Goal: Transaction & Acquisition: Purchase product/service

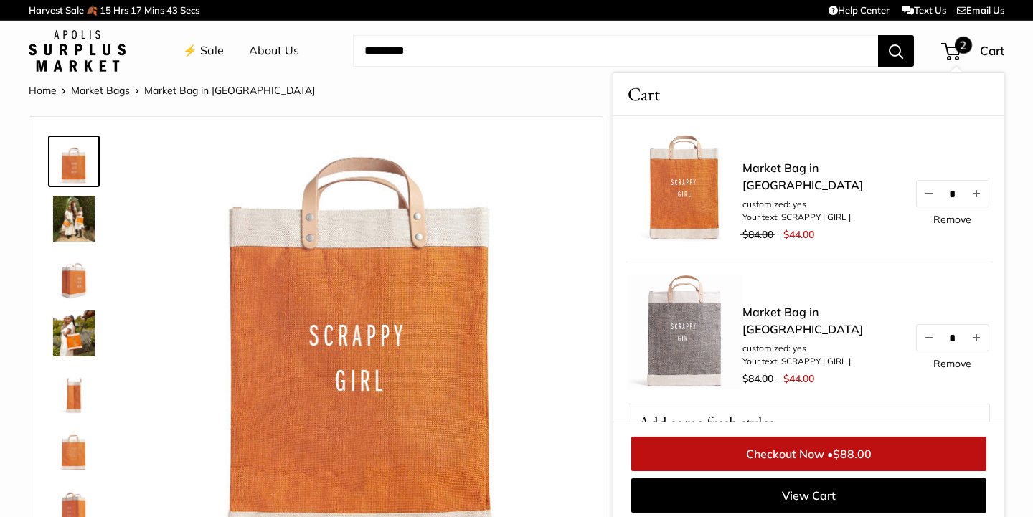
click at [696, 62] on div "⚡️ Sale About Us Need help? Text Us: 20919 hello@apolisglobal.com Follow Us Fac…" at bounding box center [516, 51] width 975 height 46
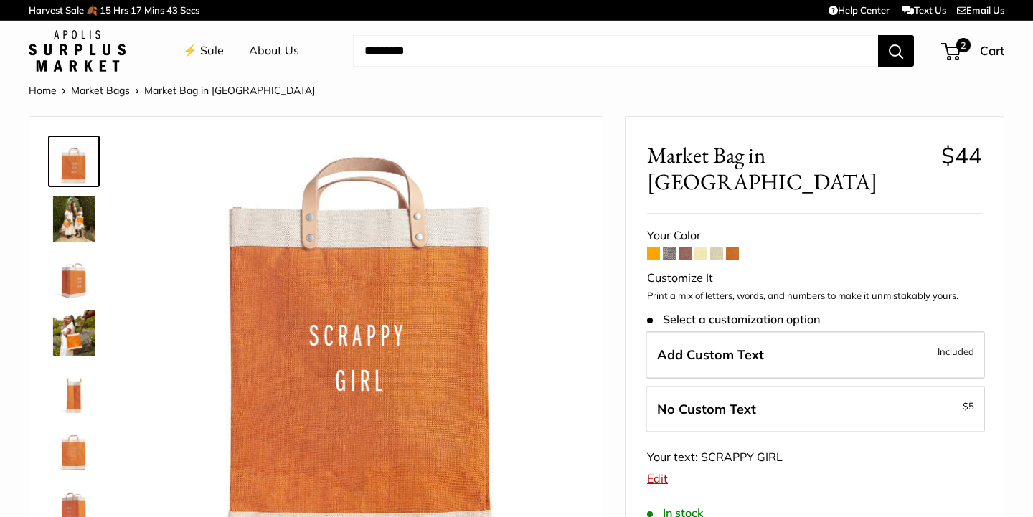
scroll to position [6, 0]
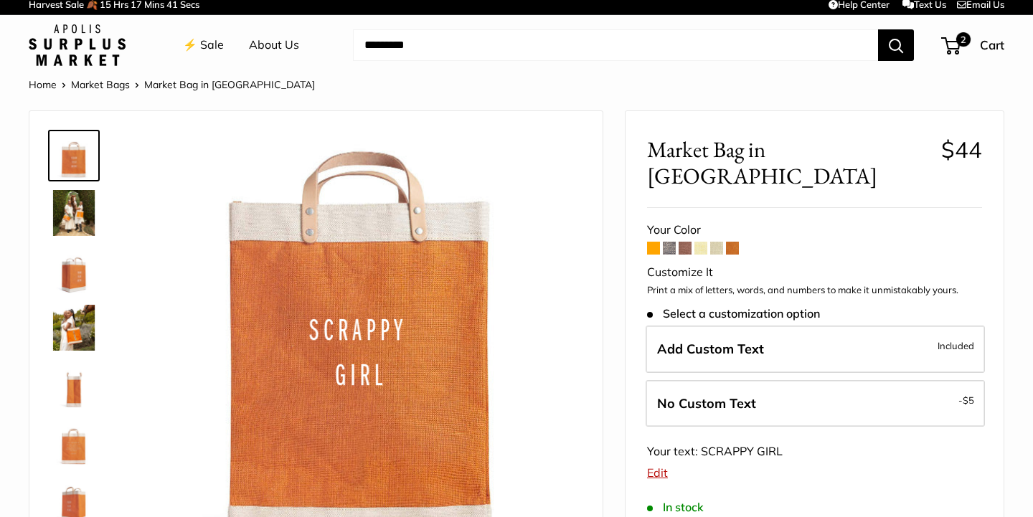
click at [686, 242] on span at bounding box center [684, 248] width 13 height 13
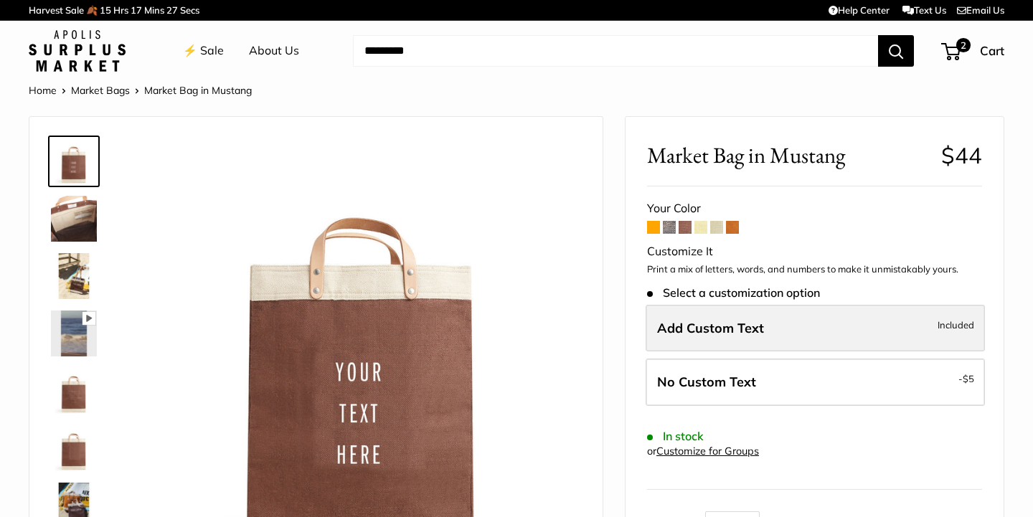
click at [712, 320] on span "Add Custom Text" at bounding box center [710, 328] width 107 height 16
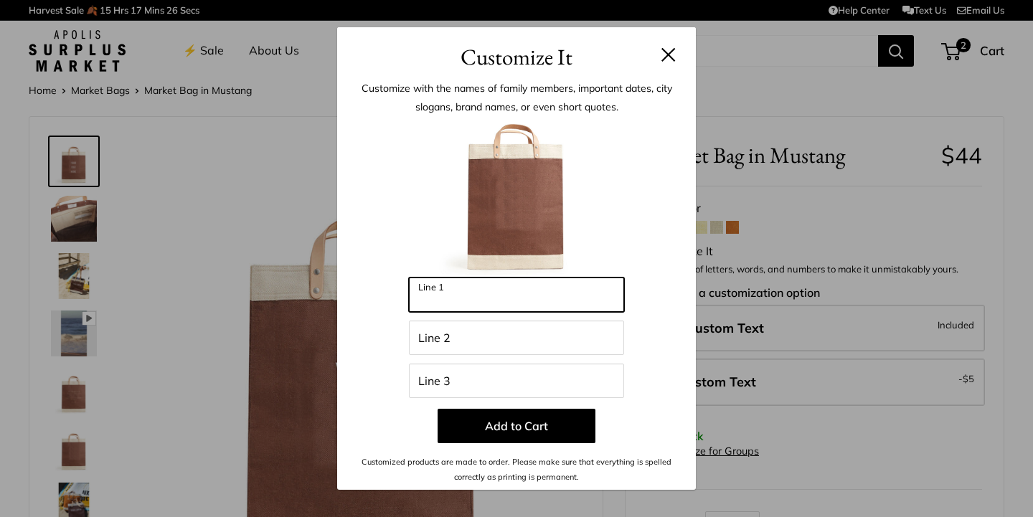
click at [460, 295] on input "Line 1" at bounding box center [516, 295] width 215 height 34
type input "*******"
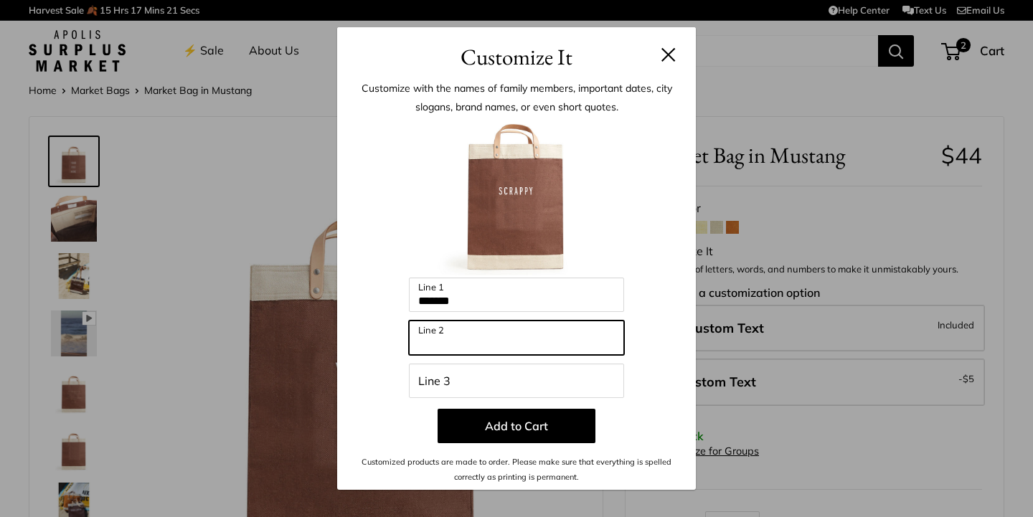
click at [441, 340] on input "Line 2" at bounding box center [516, 338] width 215 height 34
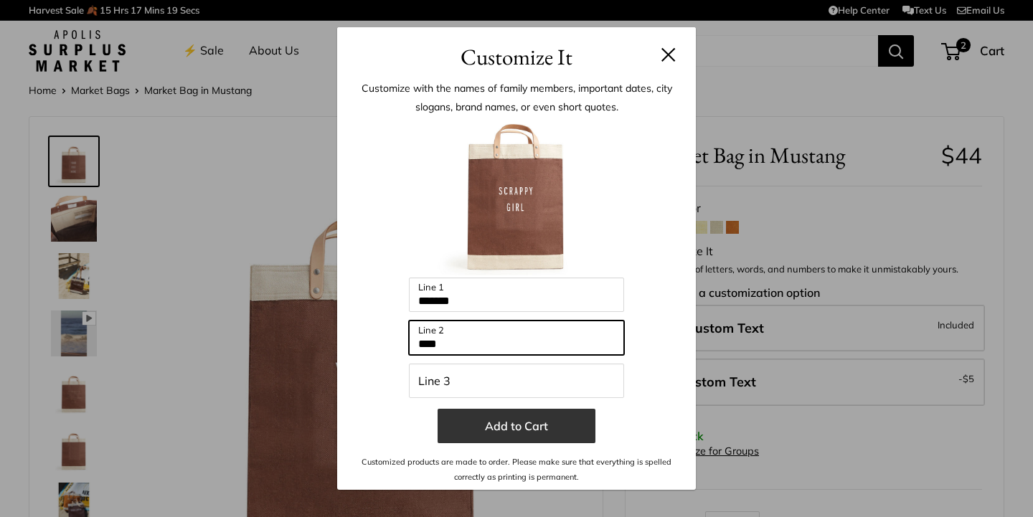
type input "****"
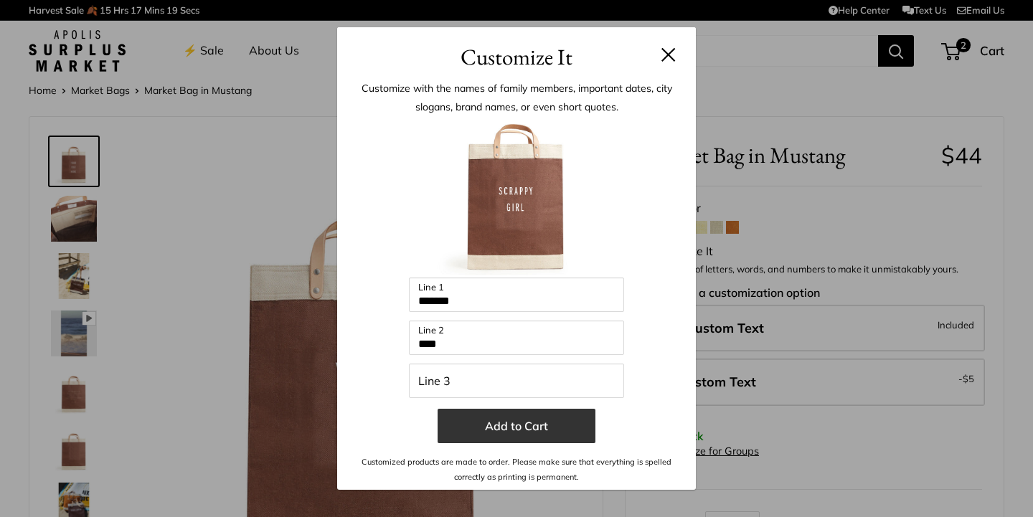
click at [456, 427] on button "Add to Cart" at bounding box center [516, 426] width 158 height 34
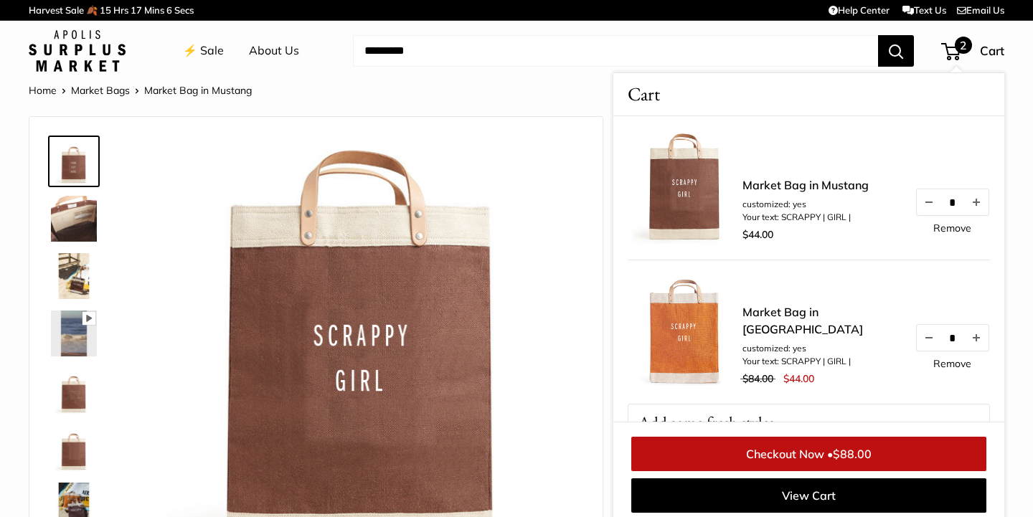
scroll to position [6, 0]
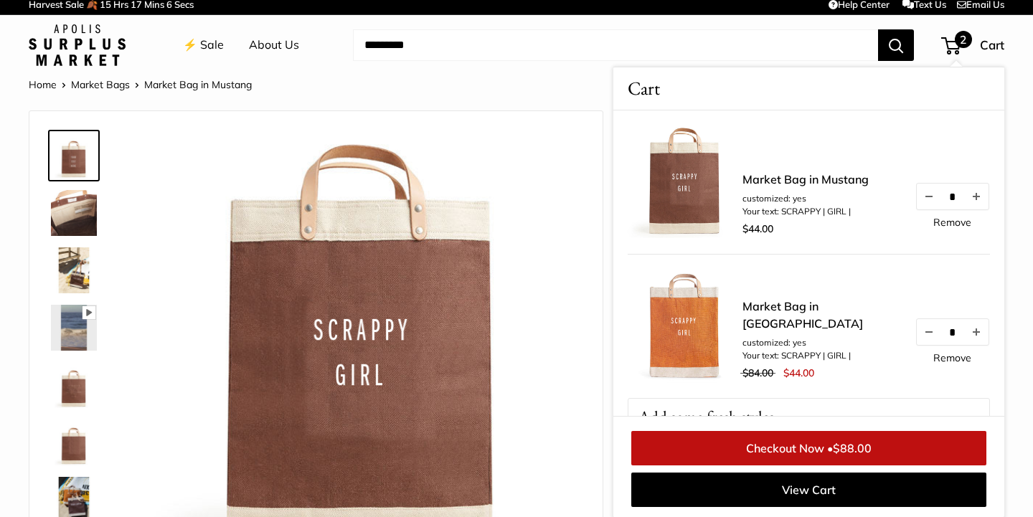
click at [571, 335] on img at bounding box center [362, 351] width 437 height 437
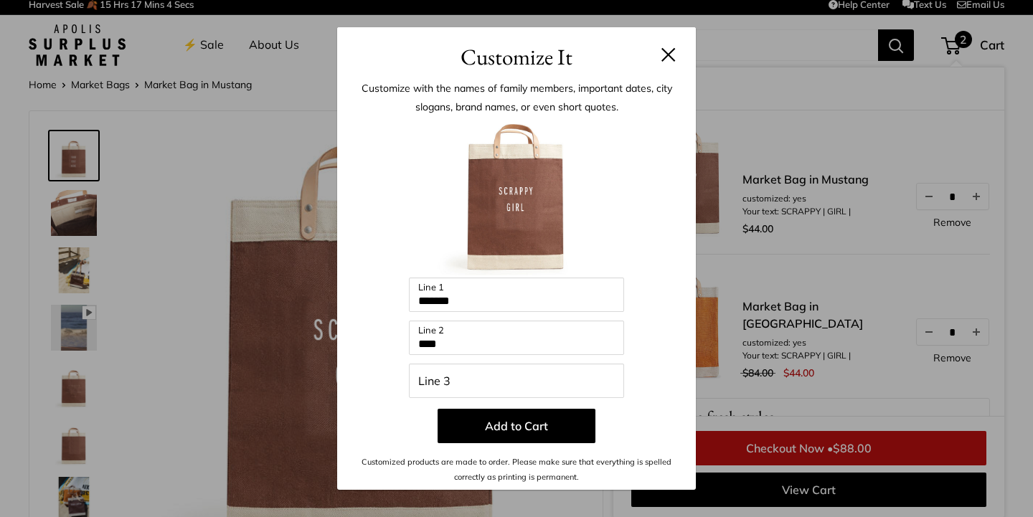
click at [667, 53] on button at bounding box center [668, 54] width 14 height 14
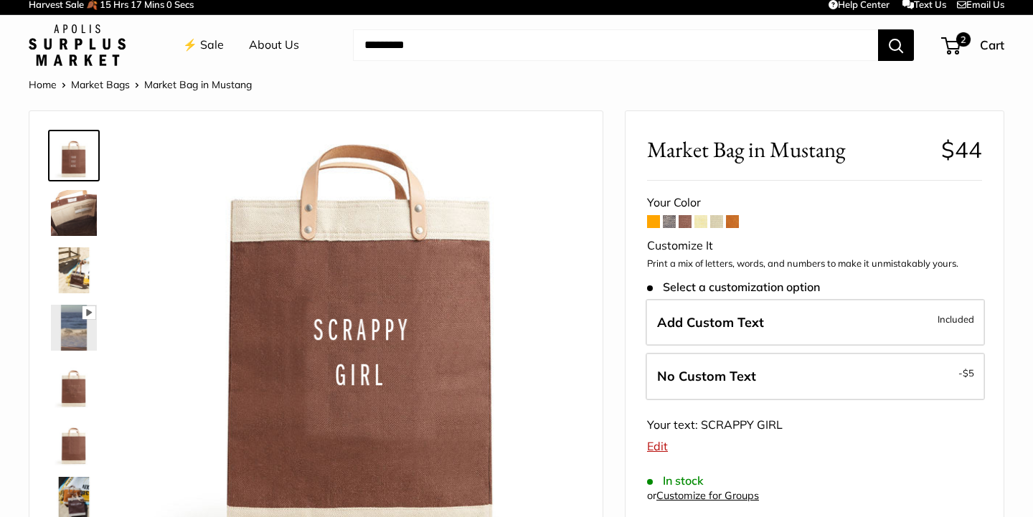
click at [667, 221] on span at bounding box center [669, 221] width 13 height 13
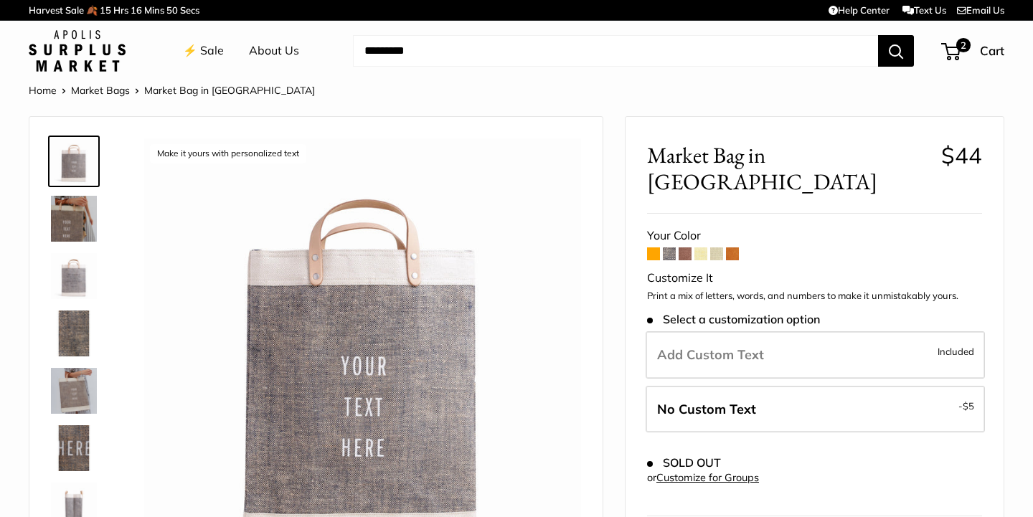
click at [732, 247] on span at bounding box center [732, 253] width 13 height 13
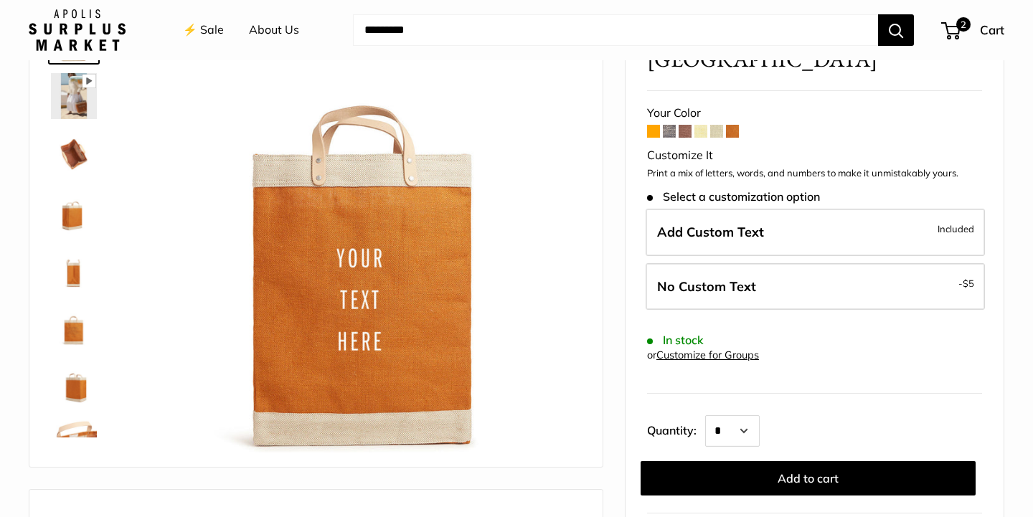
scroll to position [36, 0]
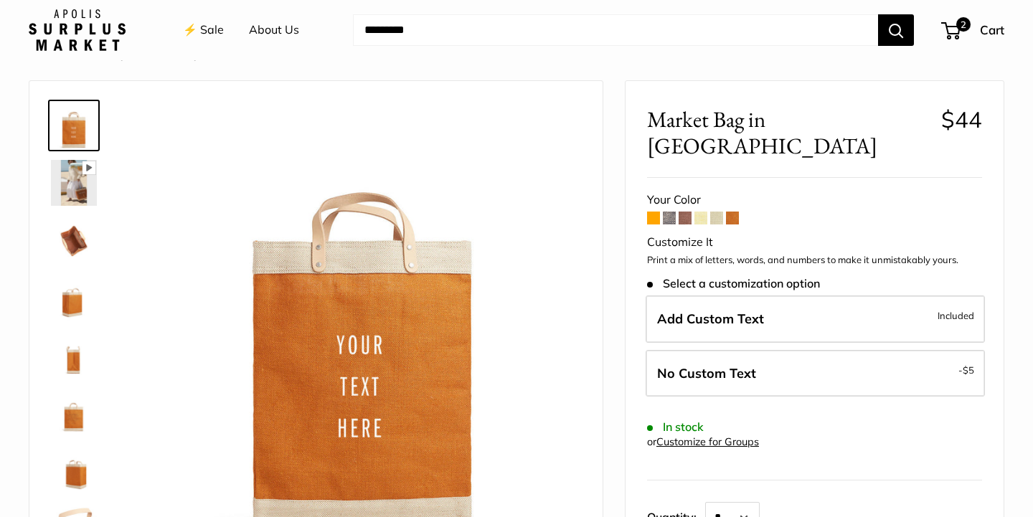
click at [704, 212] on span at bounding box center [700, 218] width 13 height 13
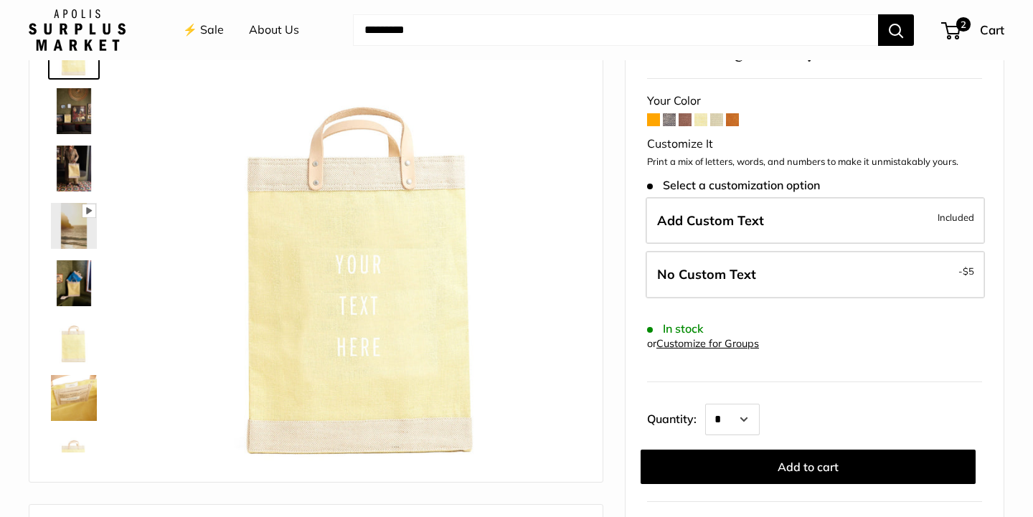
scroll to position [107, 0]
click at [70, 169] on img at bounding box center [74, 169] width 46 height 46
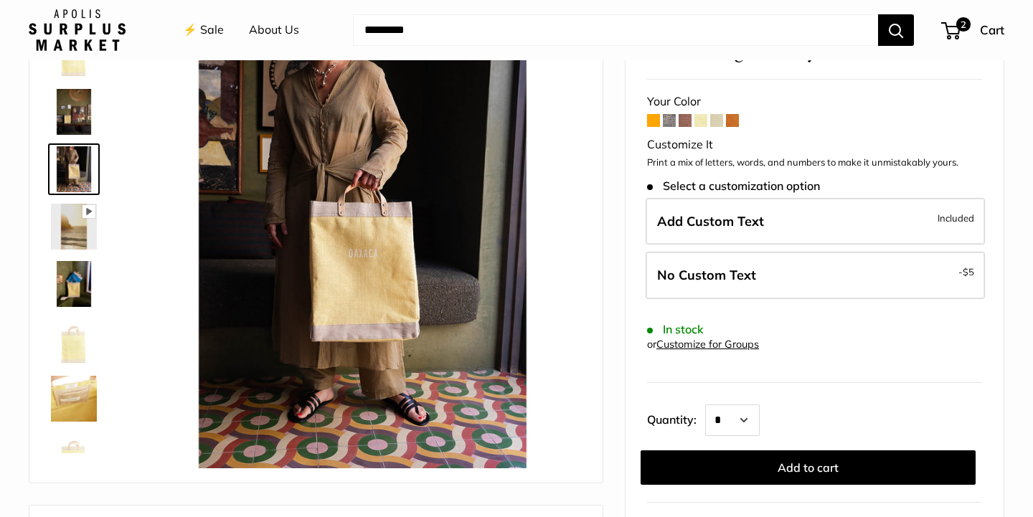
click at [75, 292] on img at bounding box center [74, 284] width 46 height 46
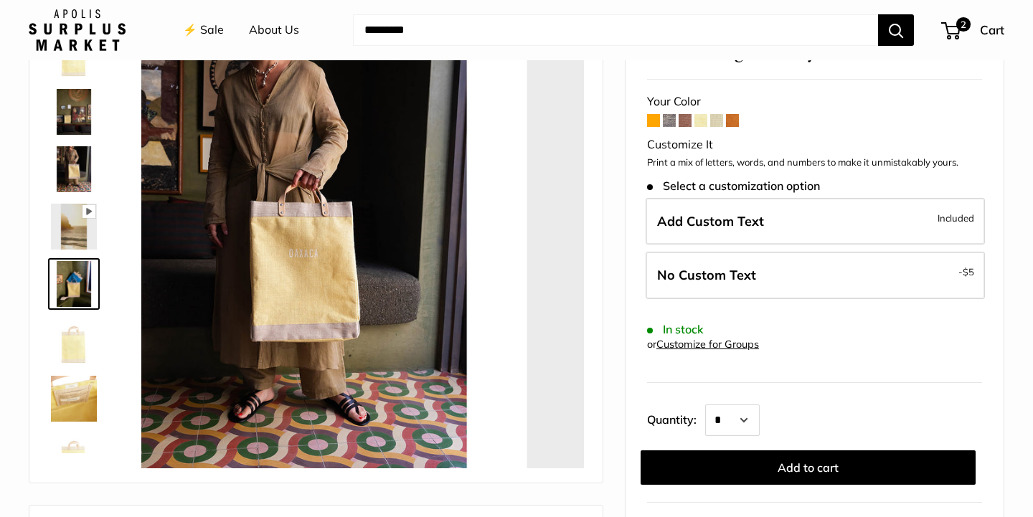
scroll to position [34, 0]
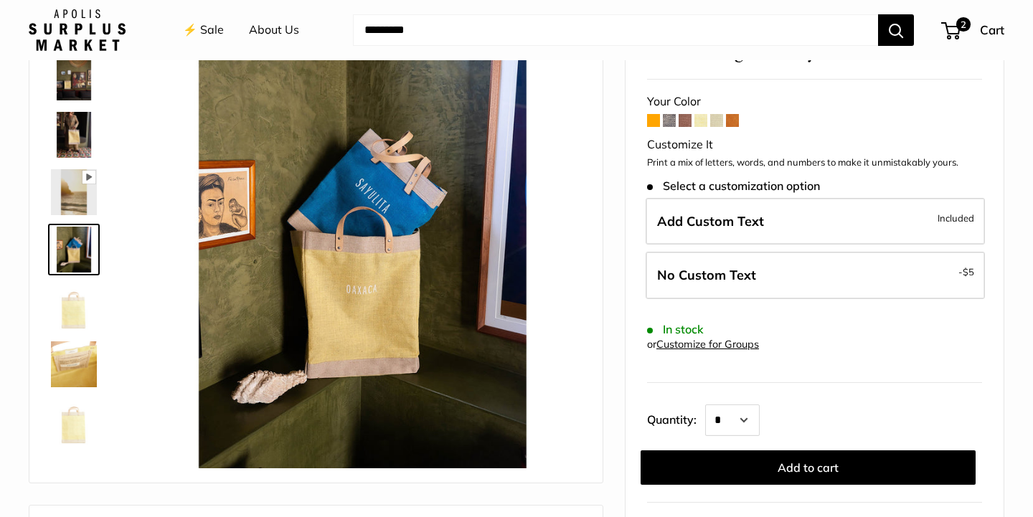
click at [736, 118] on span at bounding box center [732, 120] width 13 height 13
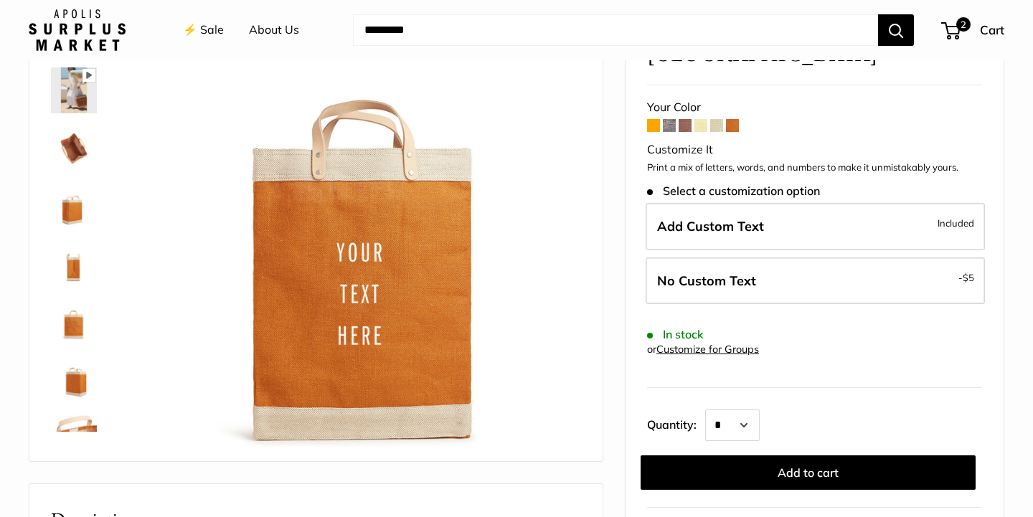
scroll to position [57, 0]
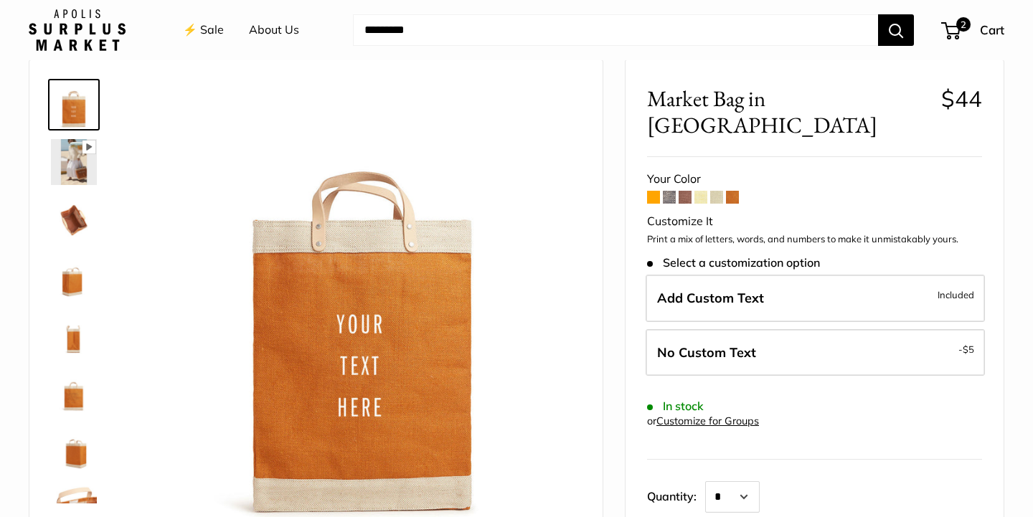
click at [77, 159] on img at bounding box center [74, 162] width 46 height 46
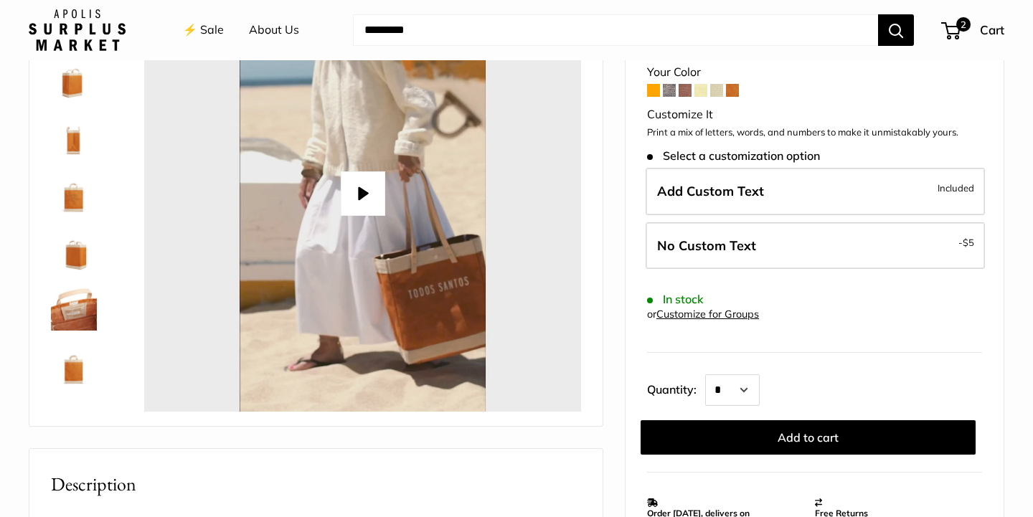
scroll to position [92, 0]
click at [79, 306] on img at bounding box center [74, 308] width 46 height 46
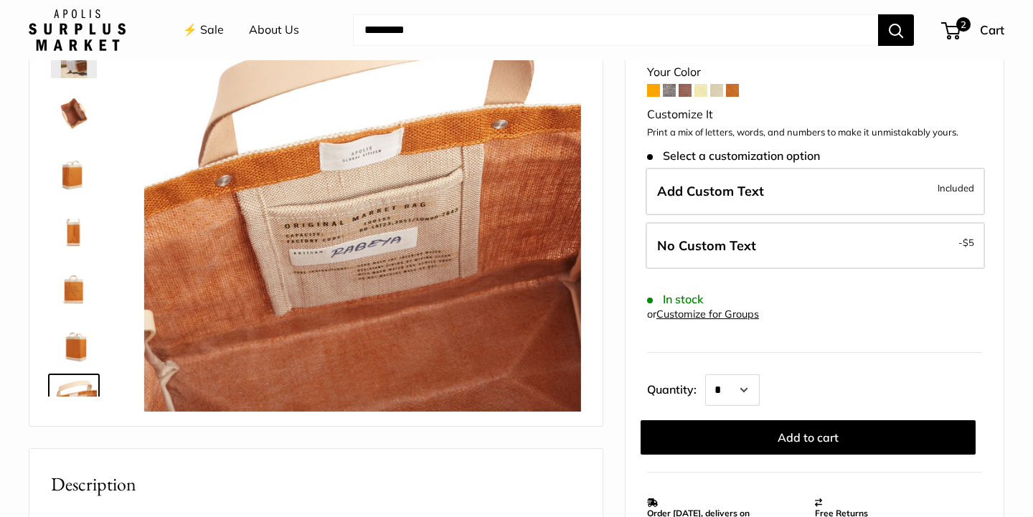
scroll to position [0, 0]
click at [74, 122] on img at bounding box center [74, 113] width 46 height 46
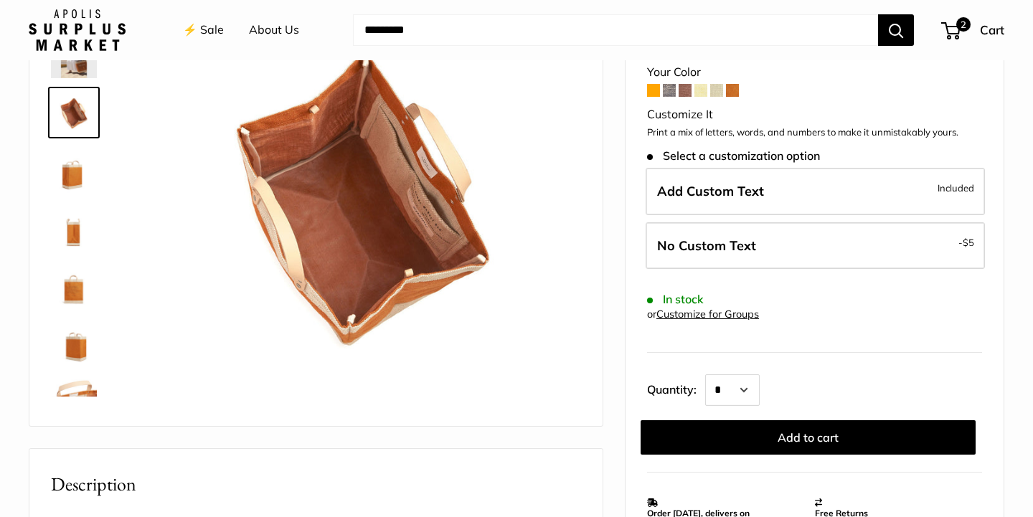
click at [67, 191] on img at bounding box center [74, 170] width 46 height 46
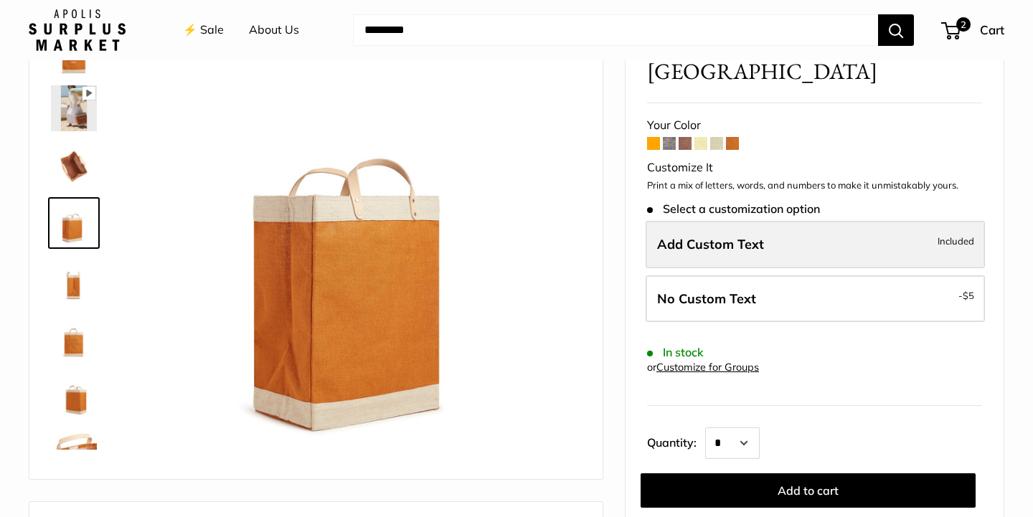
scroll to position [109, 0]
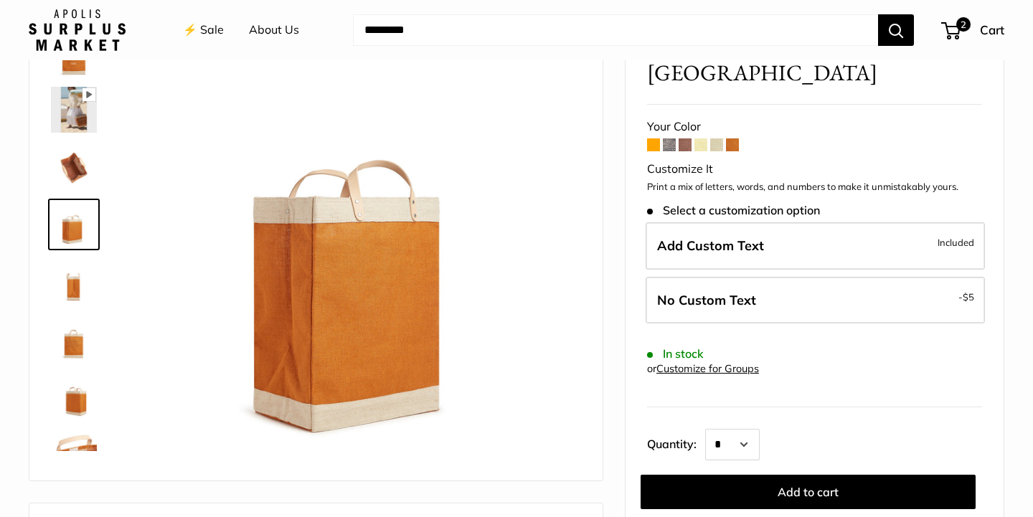
click at [721, 138] on span at bounding box center [716, 144] width 13 height 13
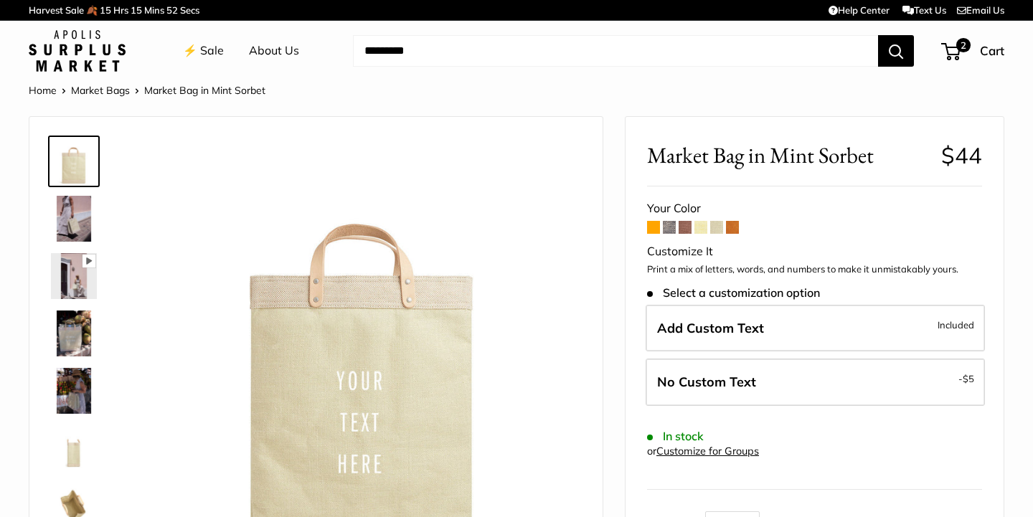
click at [75, 222] on img at bounding box center [74, 219] width 46 height 46
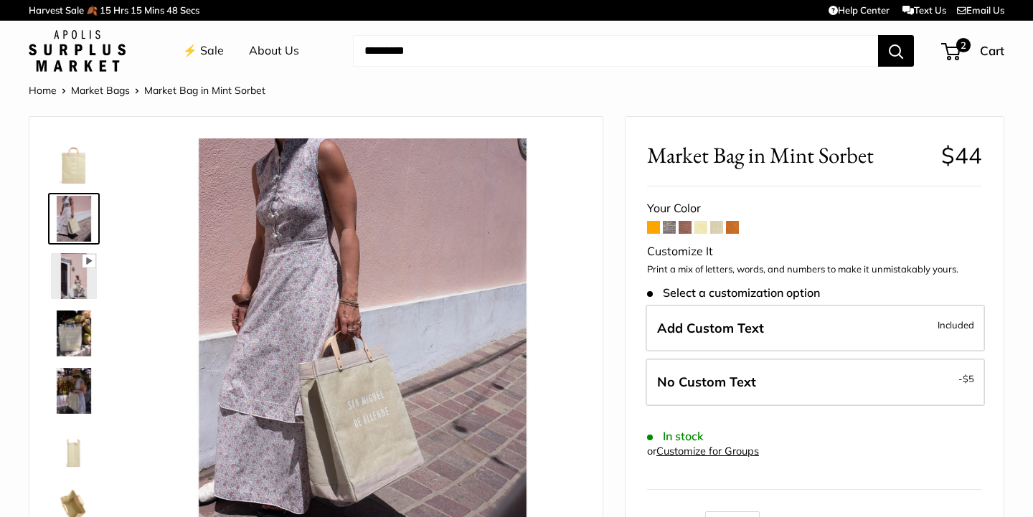
click at [80, 336] on img at bounding box center [74, 334] width 46 height 46
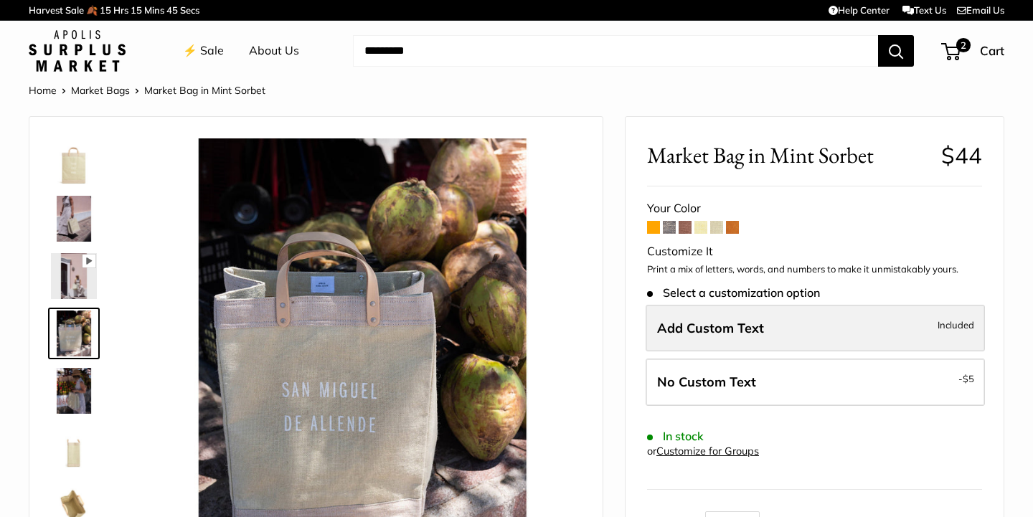
click at [749, 320] on span "Add Custom Text" at bounding box center [710, 328] width 107 height 16
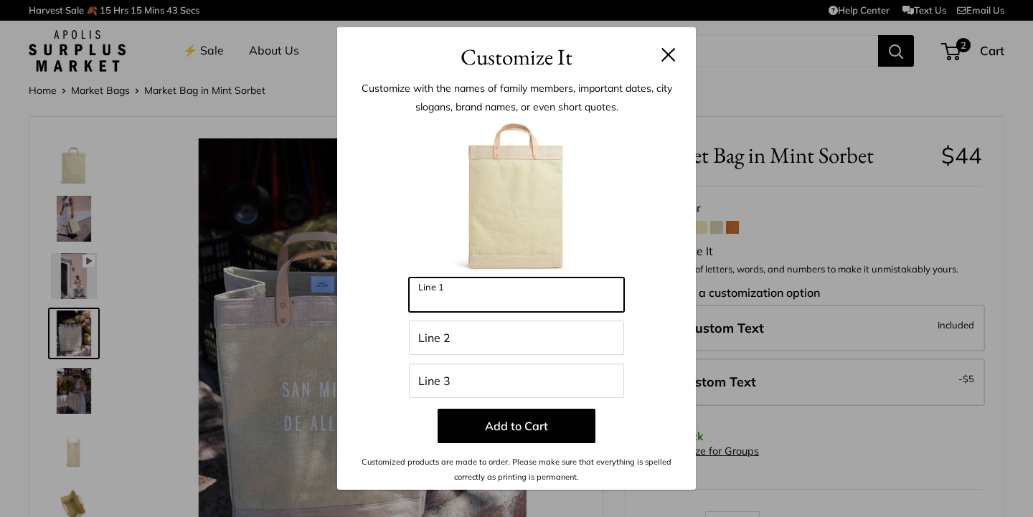
click at [498, 298] on input "Line 1" at bounding box center [516, 295] width 215 height 34
type input "*******"
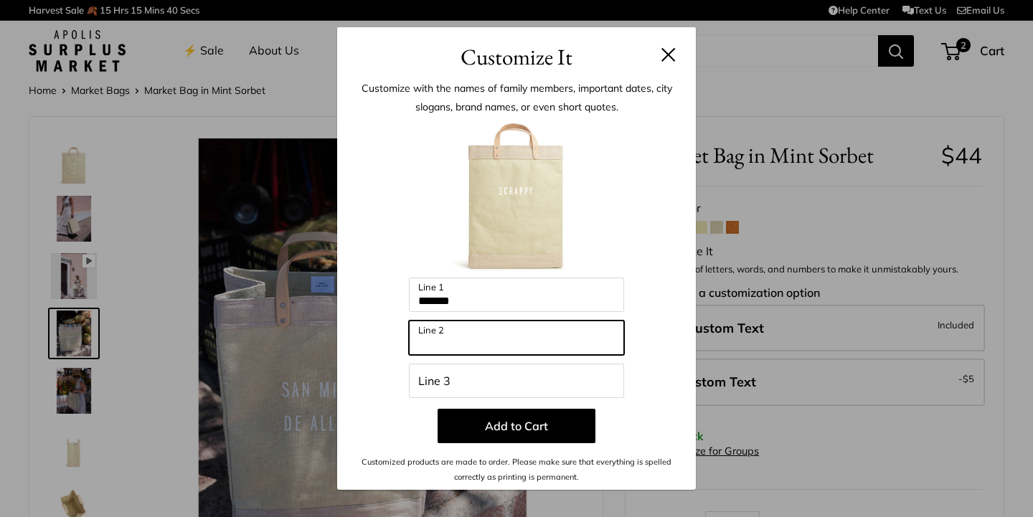
click at [471, 341] on input "Line 2" at bounding box center [516, 338] width 215 height 34
type input "****"
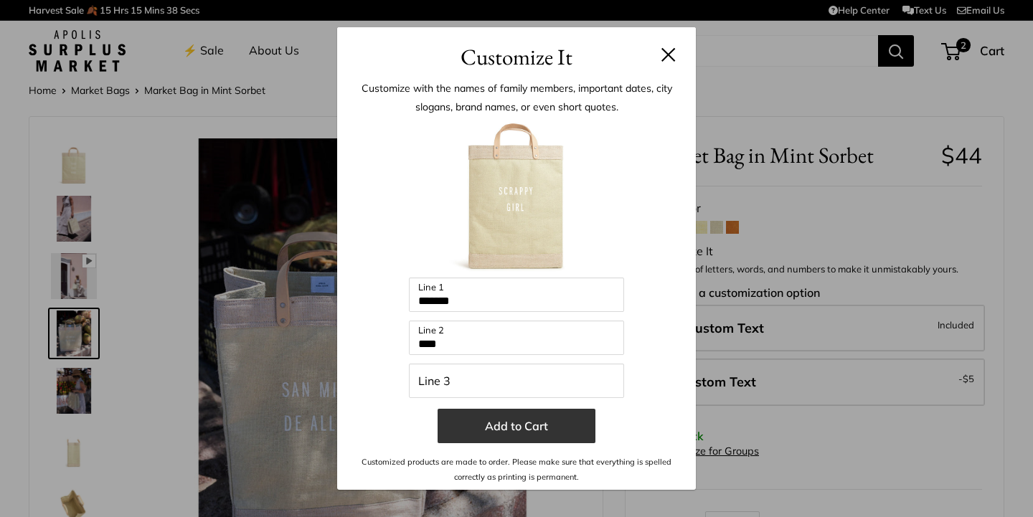
click at [488, 427] on button "Add to Cart" at bounding box center [516, 426] width 158 height 34
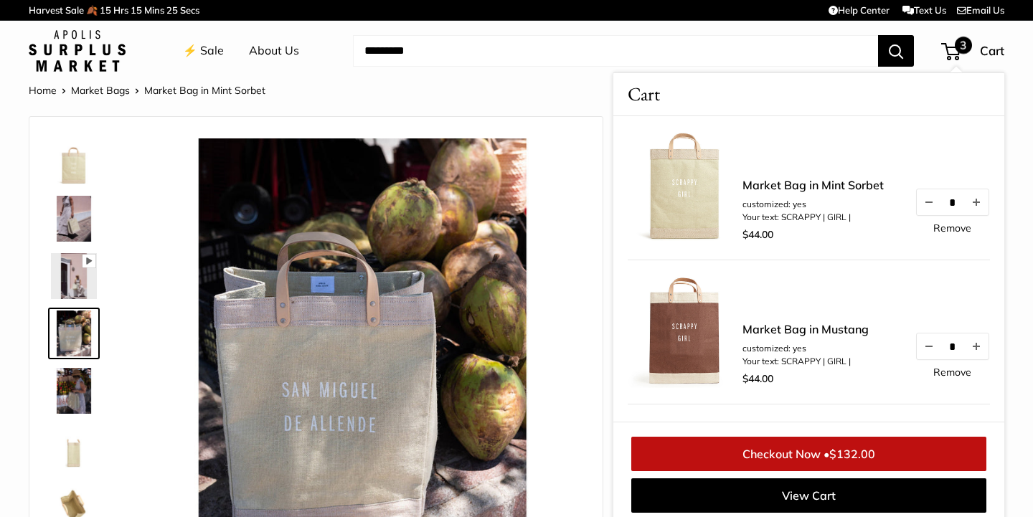
click at [578, 97] on div "Home Market Bags Market Bag in Mint Sorbet" at bounding box center [516, 90] width 975 height 19
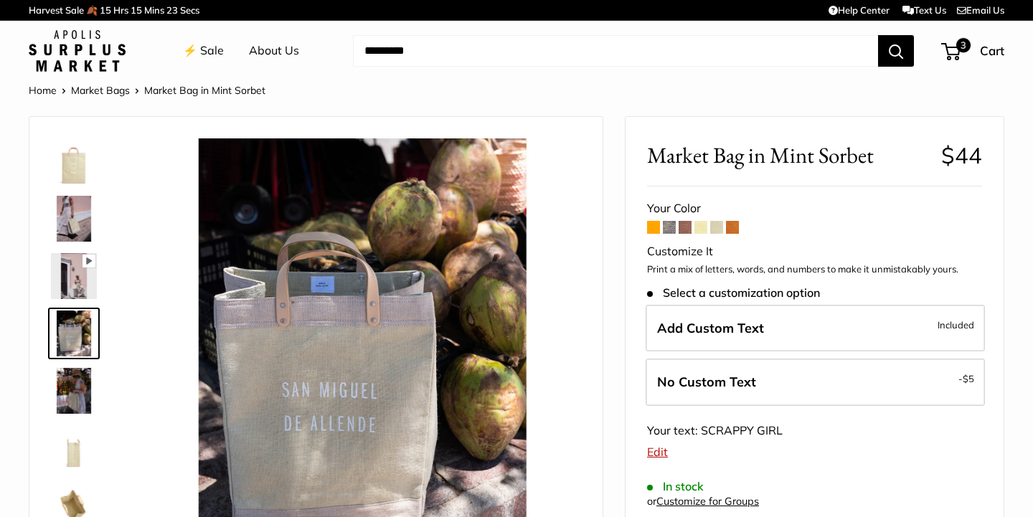
click at [700, 225] on span at bounding box center [700, 227] width 13 height 13
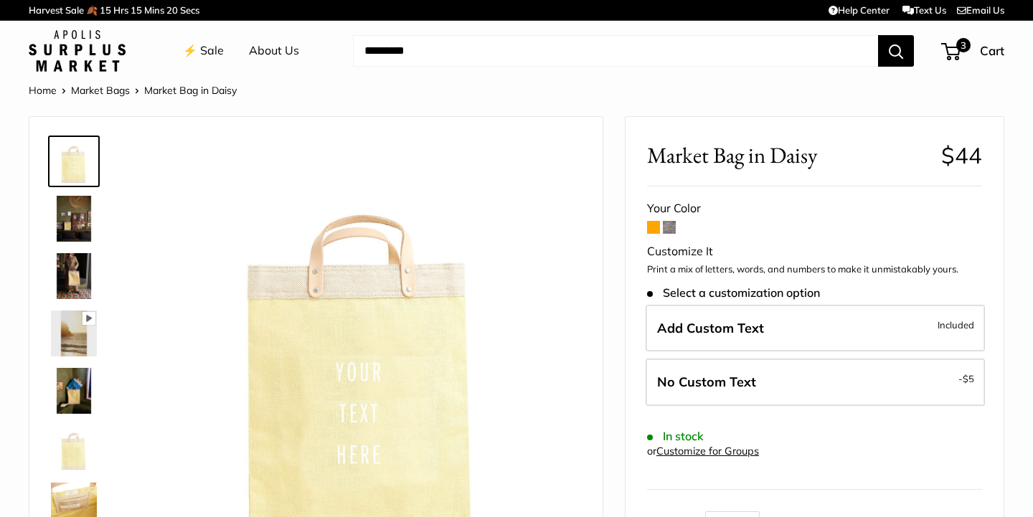
click at [691, 324] on span "Add Custom Text" at bounding box center [710, 328] width 107 height 16
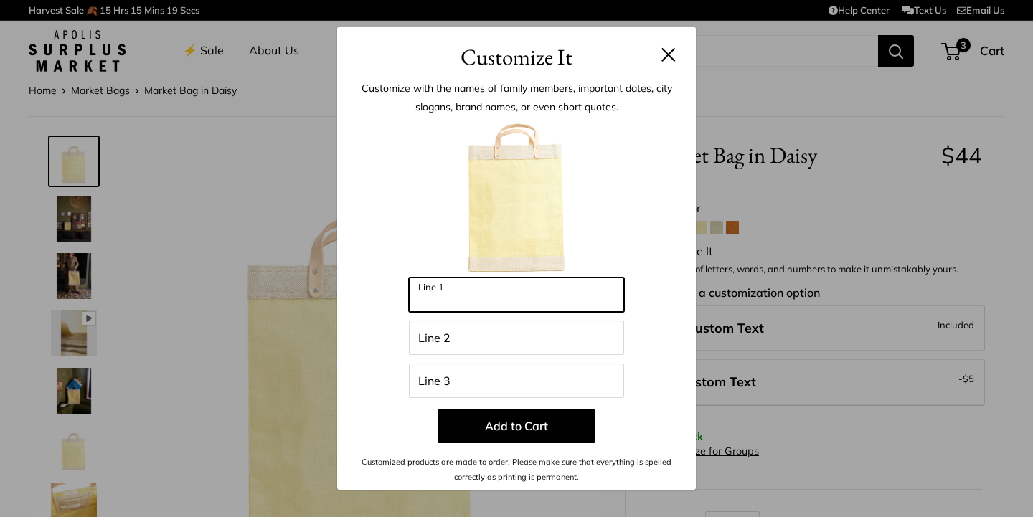
click at [477, 298] on input "Line 1" at bounding box center [516, 295] width 215 height 34
type input "*******"
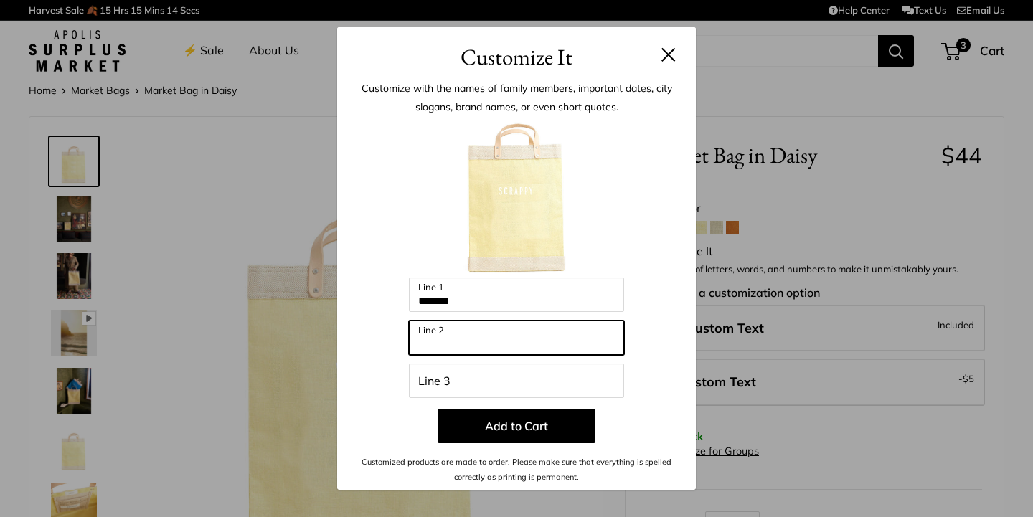
click at [473, 336] on input "Line 2" at bounding box center [516, 338] width 215 height 34
type input "****"
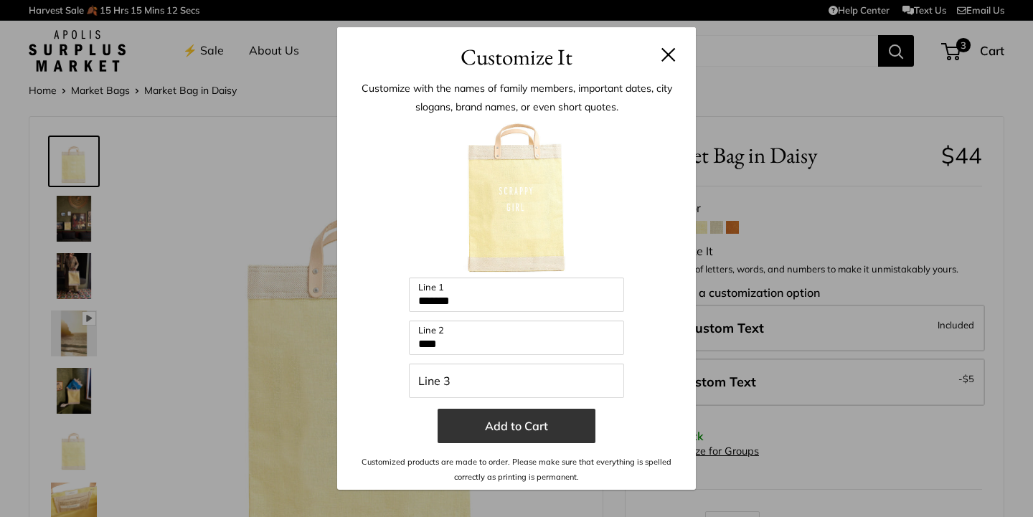
click at [507, 432] on button "Add to Cart" at bounding box center [516, 426] width 158 height 34
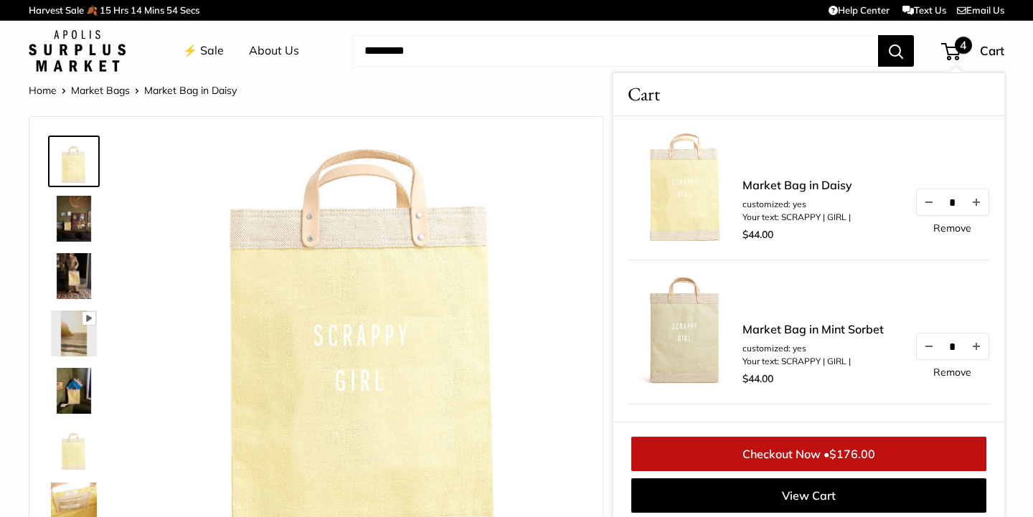
click at [569, 98] on div "Home Market Bags Market Bag in Daisy" at bounding box center [516, 90] width 975 height 19
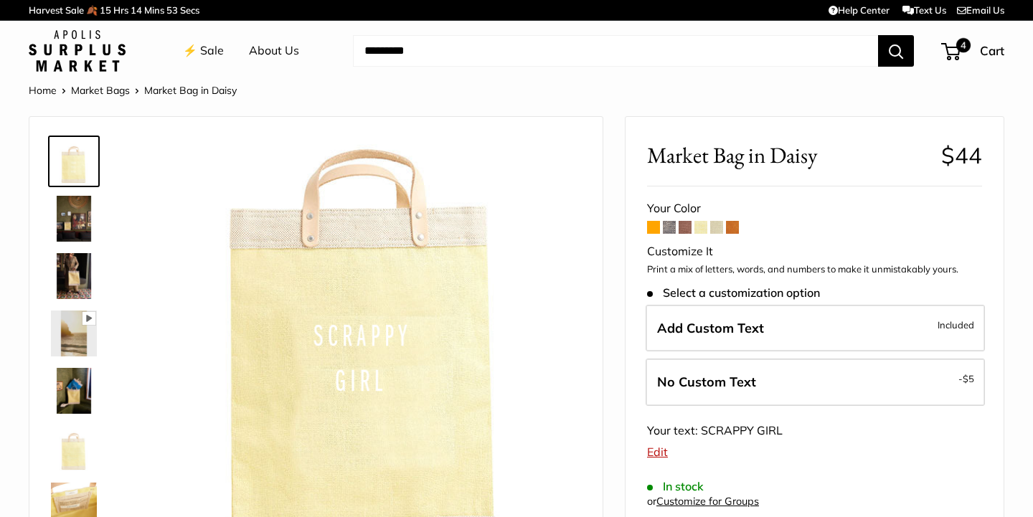
click at [734, 227] on span at bounding box center [732, 227] width 13 height 13
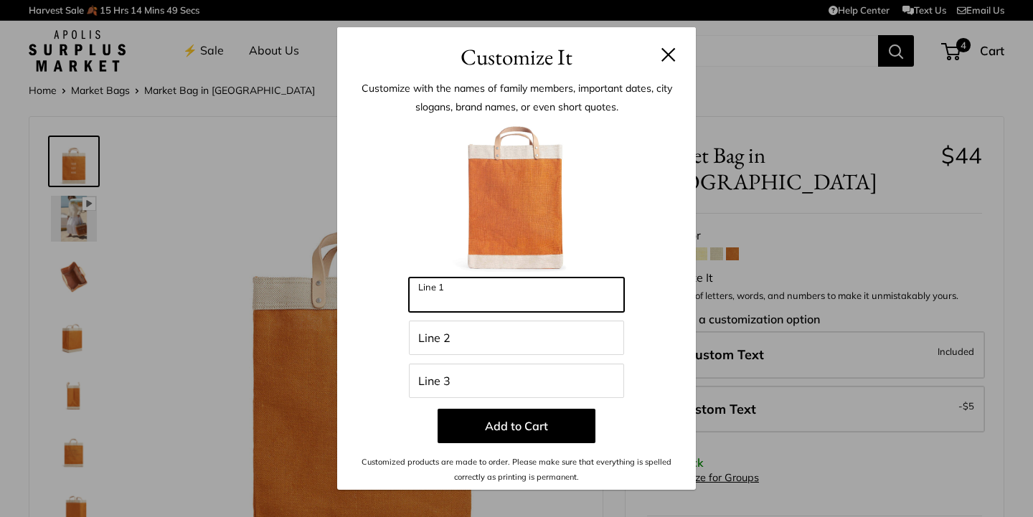
click at [547, 294] on input "Line 1" at bounding box center [516, 295] width 215 height 34
type input "*******"
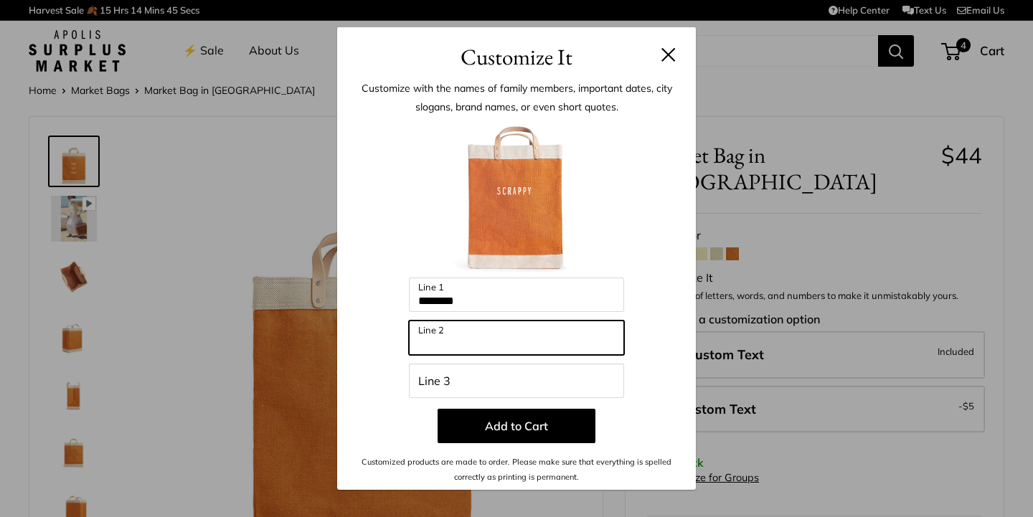
click at [531, 338] on input "Line 2" at bounding box center [516, 338] width 215 height 34
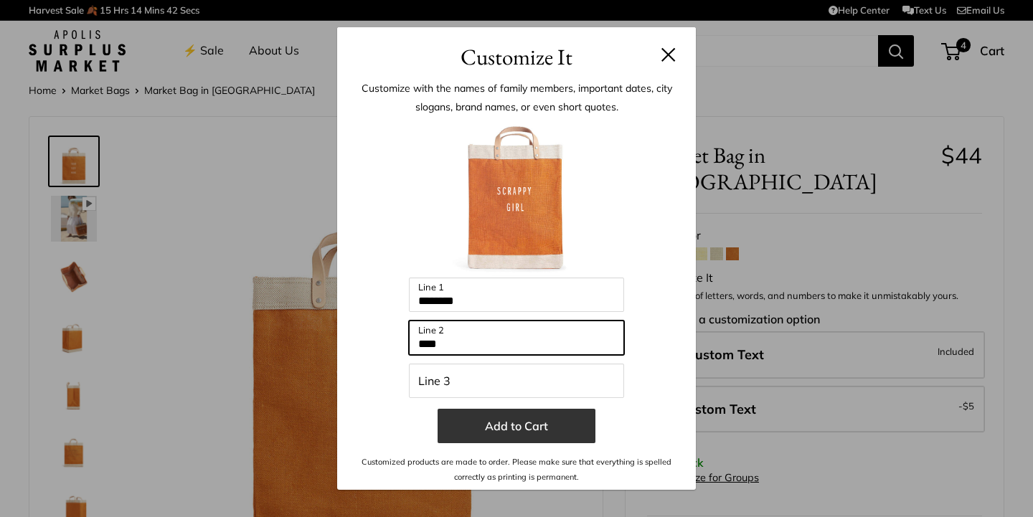
type input "****"
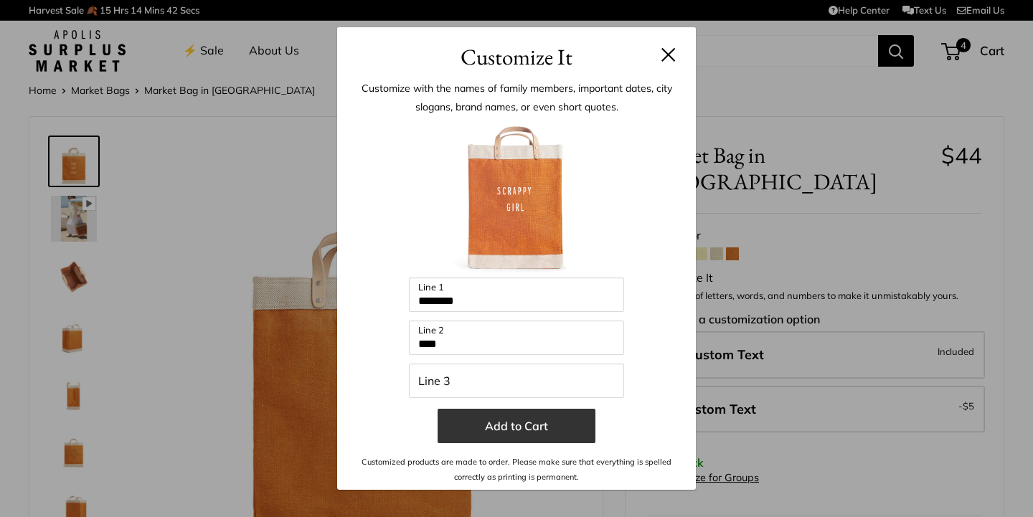
click at [511, 427] on button "Add to Cart" at bounding box center [516, 426] width 158 height 34
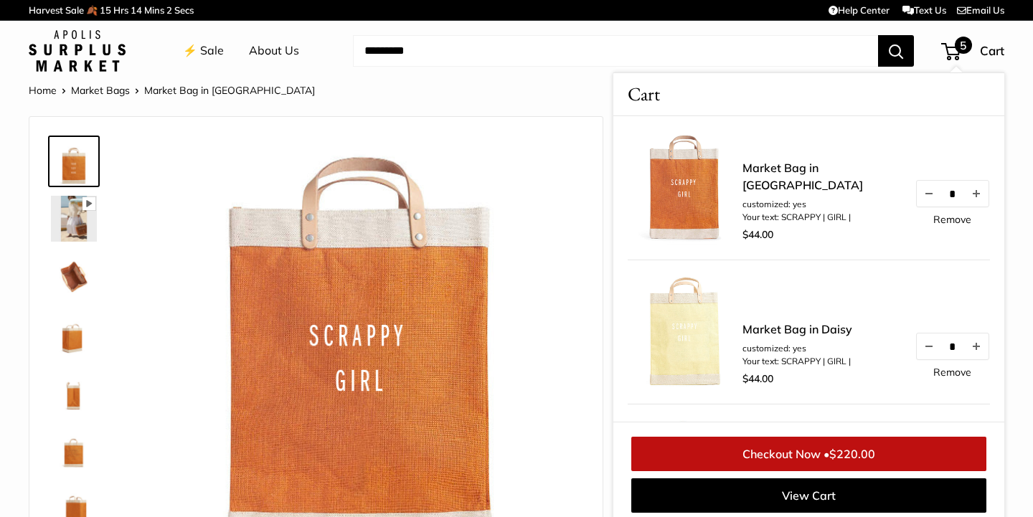
click at [214, 50] on link "⚡️ Sale" at bounding box center [203, 51] width 41 height 22
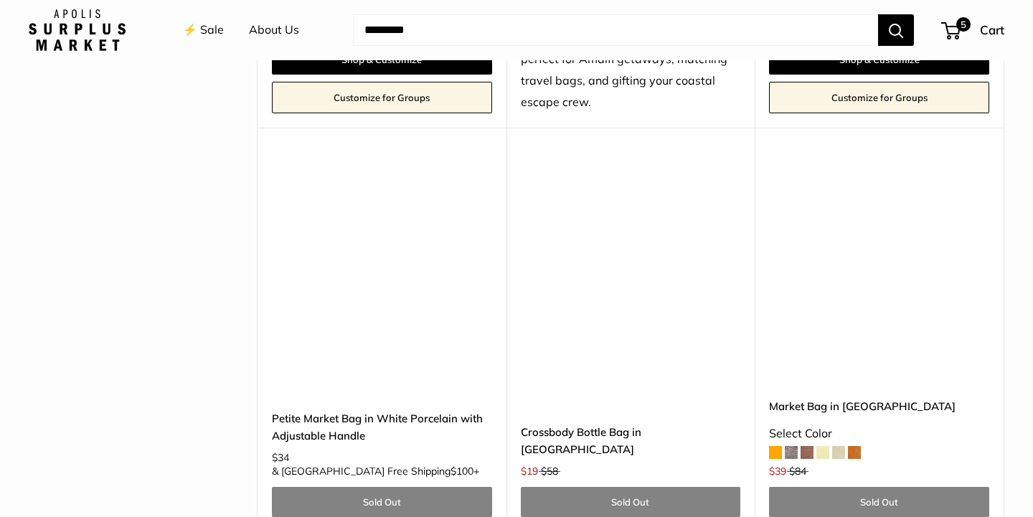
scroll to position [4322, 0]
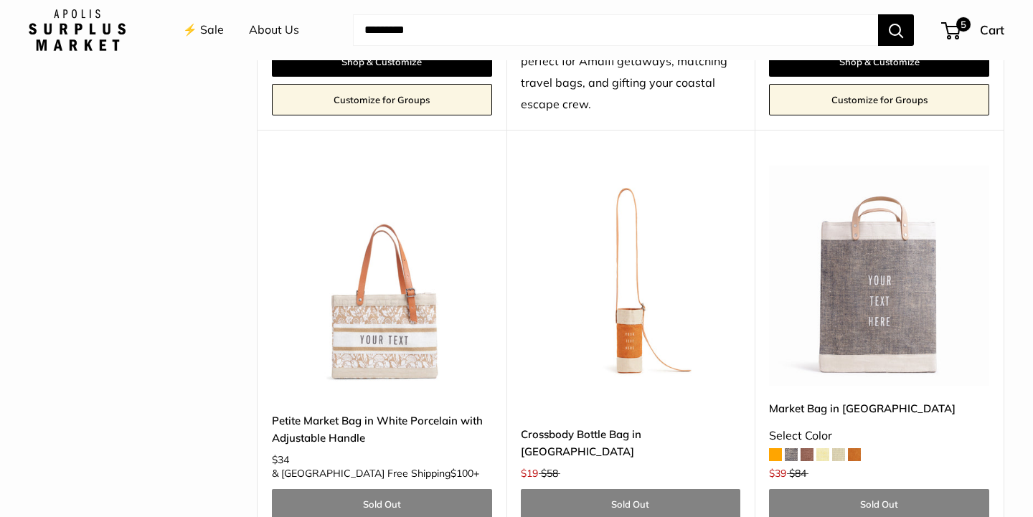
click at [0, 0] on img at bounding box center [0, 0] width 0 height 0
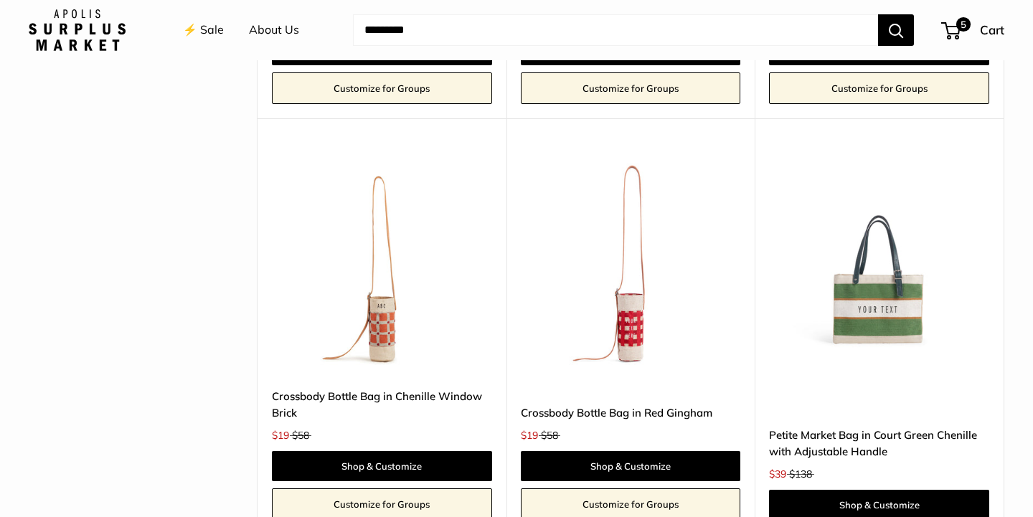
scroll to position [3333, 0]
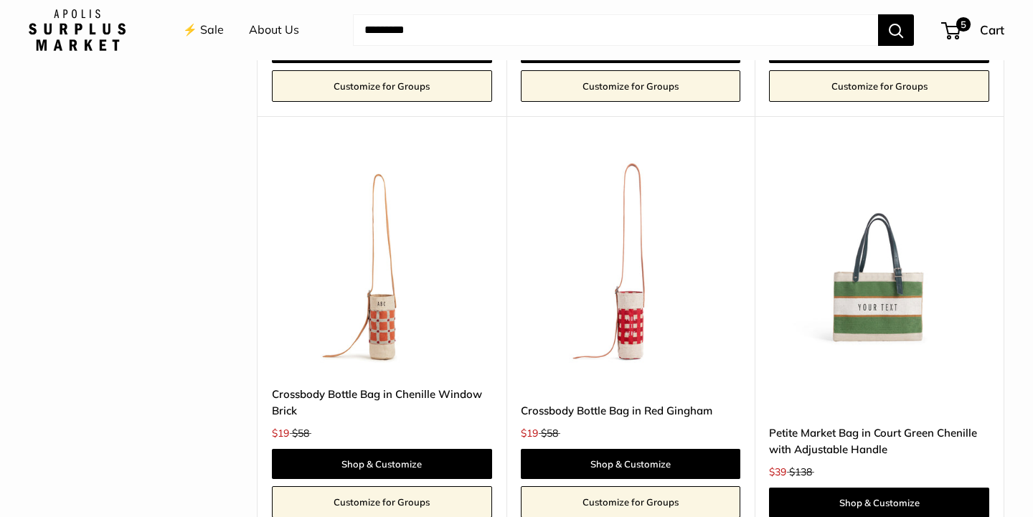
click at [0, 0] on img at bounding box center [0, 0] width 0 height 0
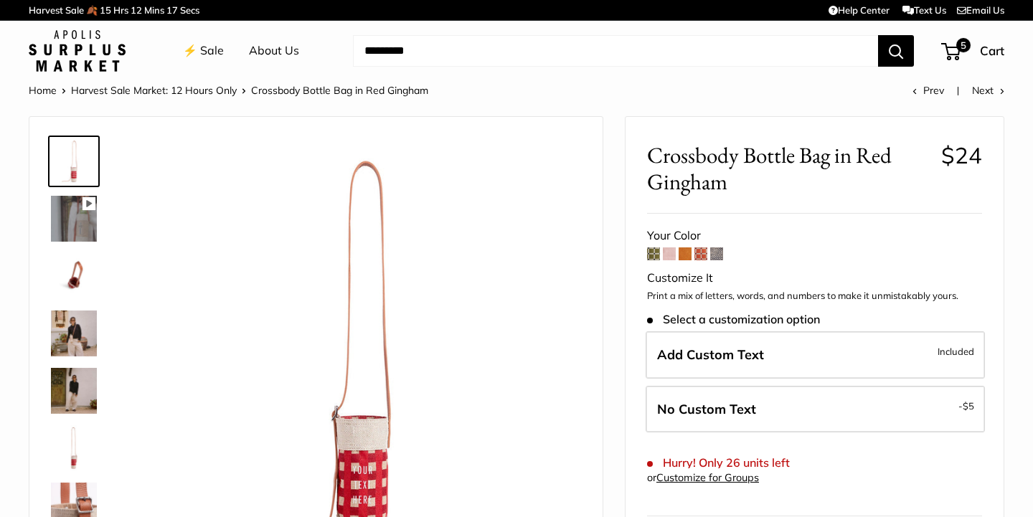
scroll to position [155, 0]
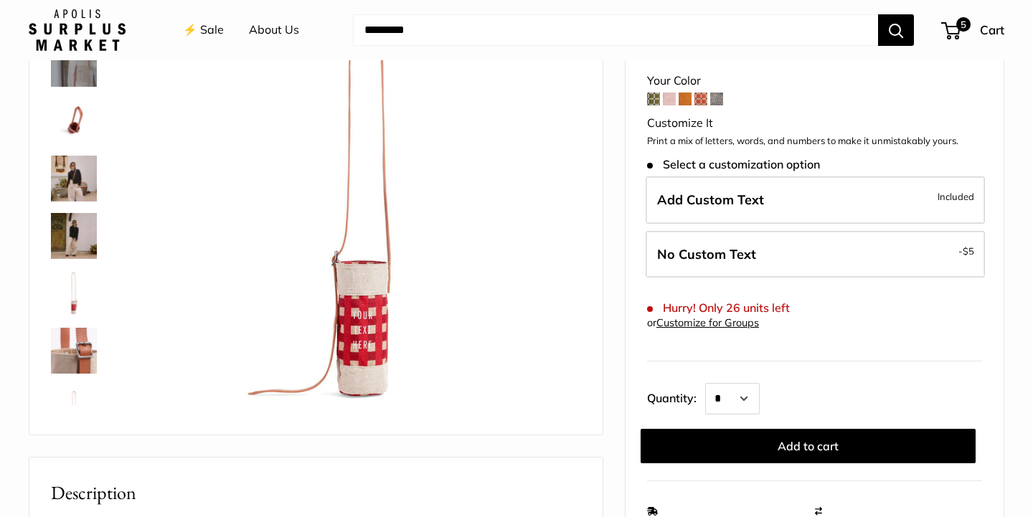
click at [77, 291] on img at bounding box center [74, 293] width 46 height 46
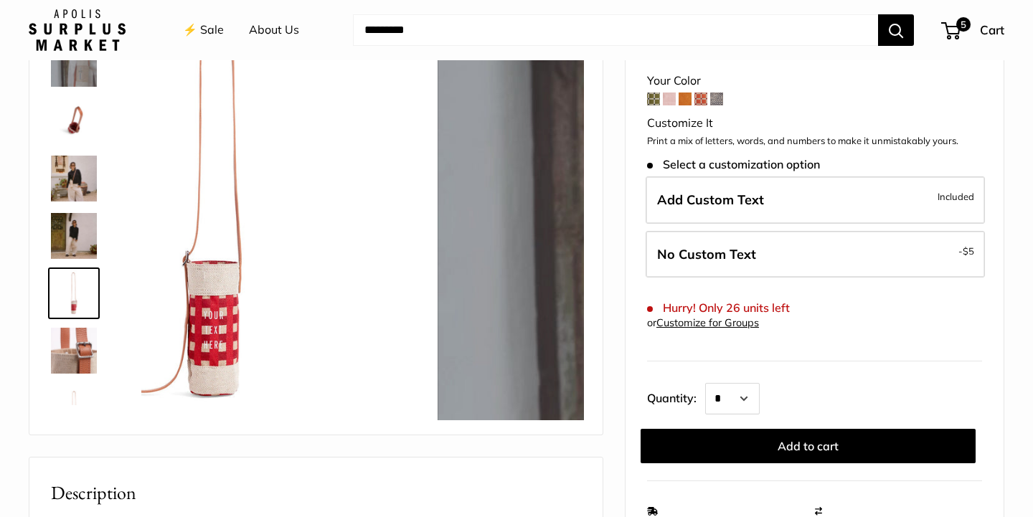
scroll to position [34, 0]
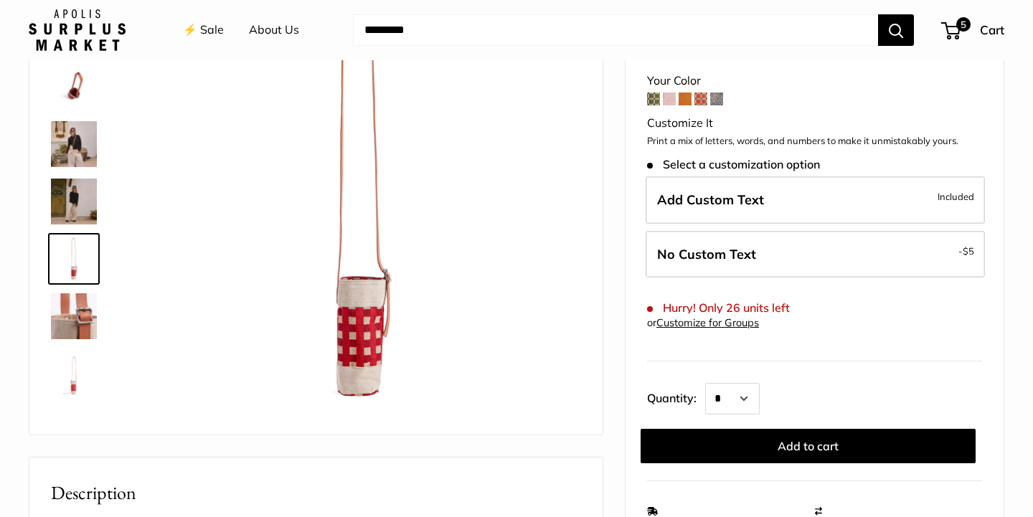
click at [75, 190] on img at bounding box center [74, 202] width 46 height 46
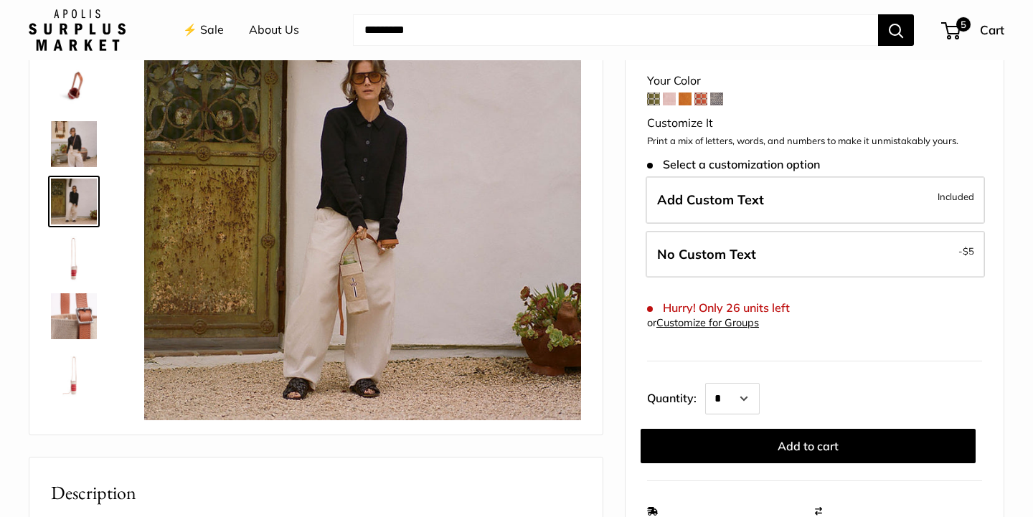
click at [72, 141] on img at bounding box center [74, 144] width 46 height 46
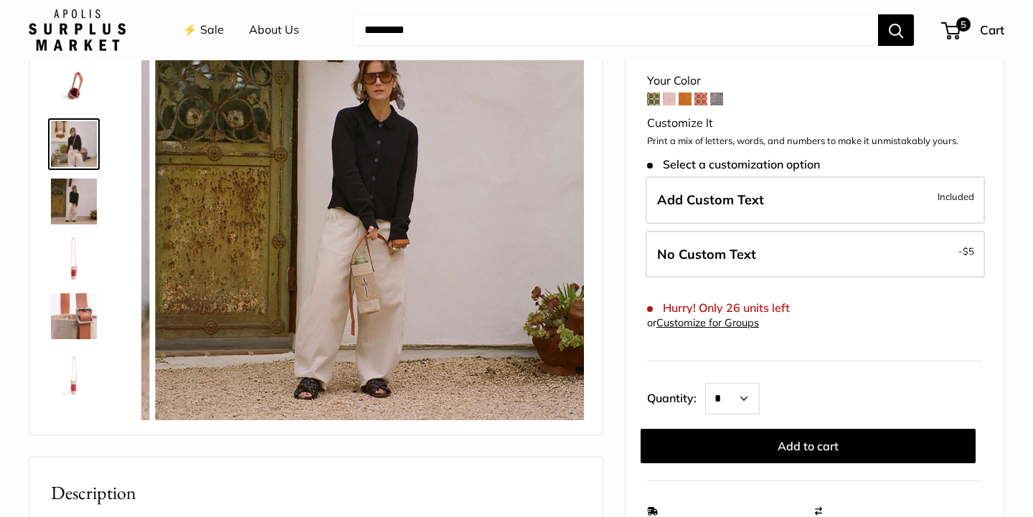
scroll to position [0, 0]
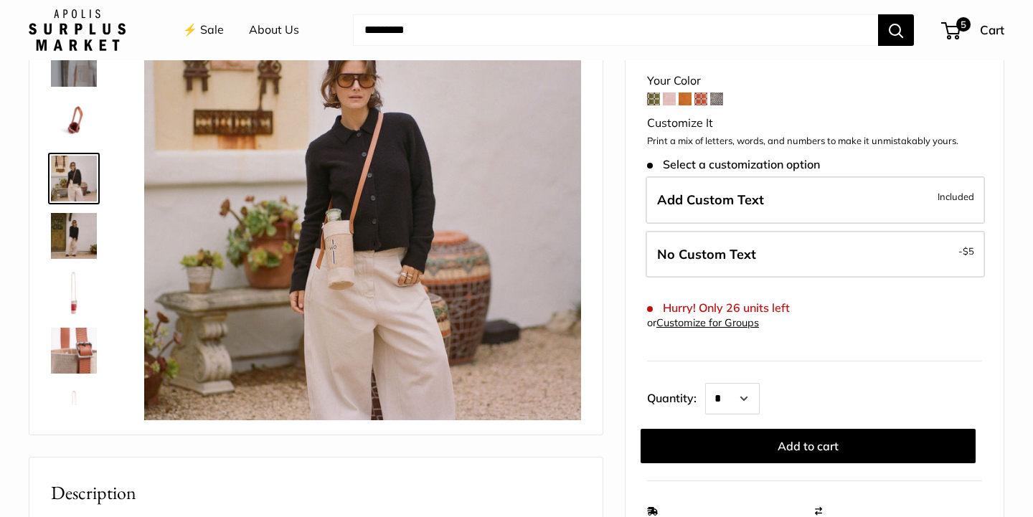
click at [77, 110] on img at bounding box center [74, 121] width 46 height 46
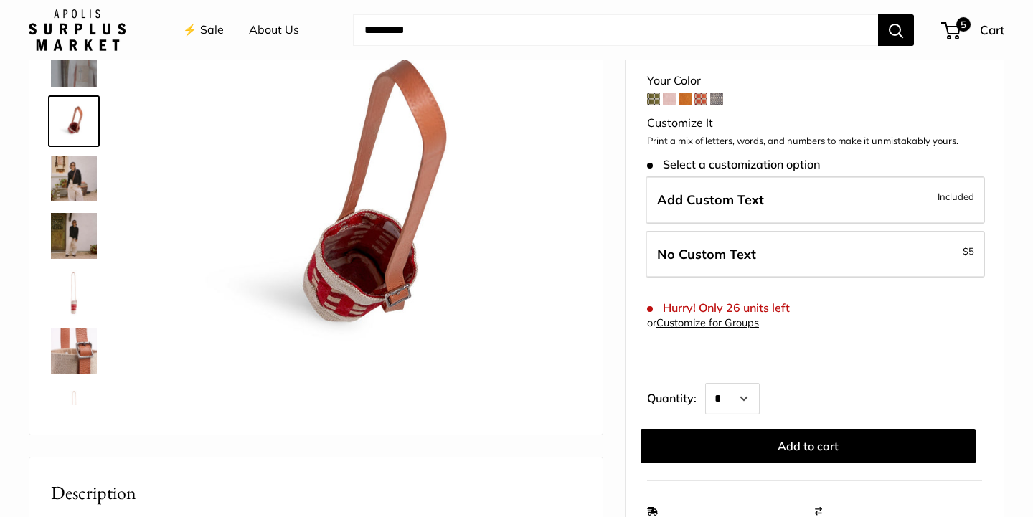
click at [670, 100] on span at bounding box center [669, 99] width 13 height 13
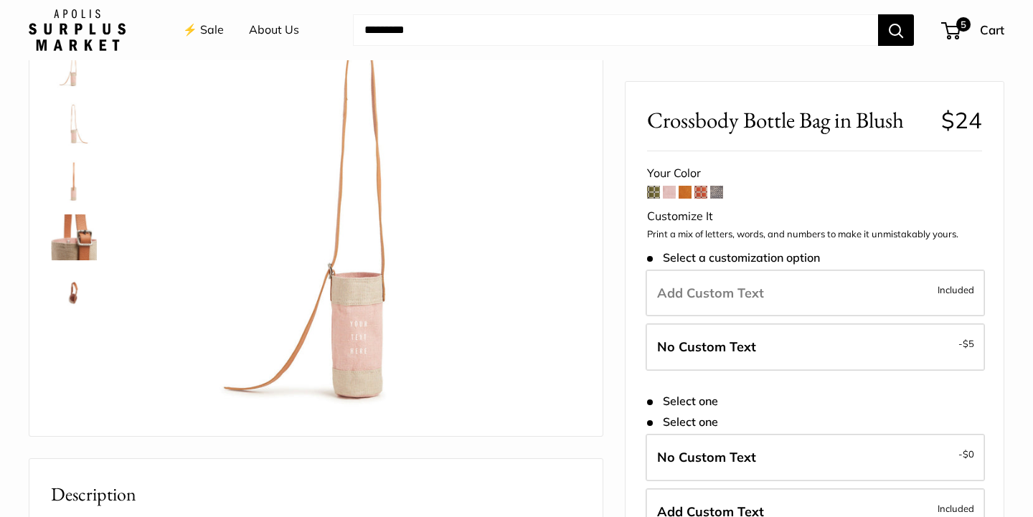
scroll to position [48, 0]
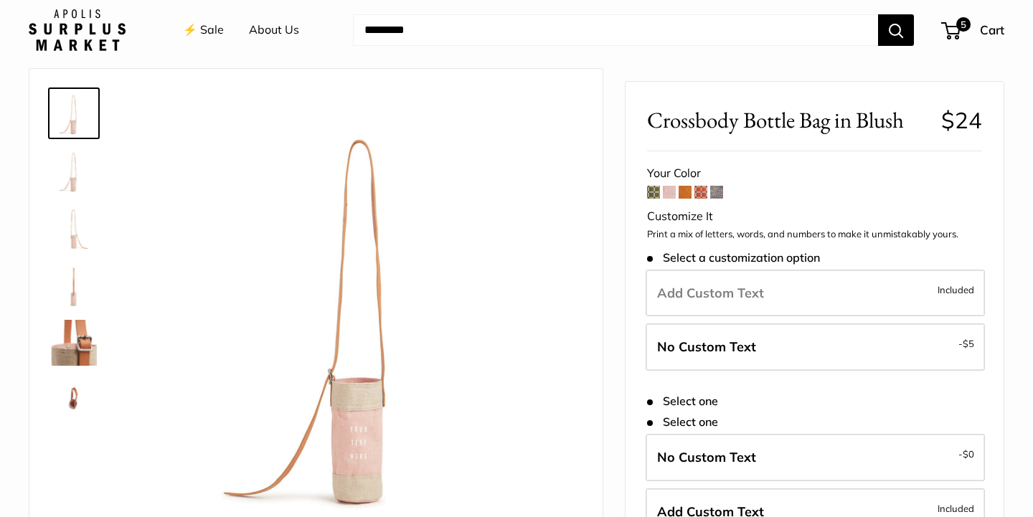
click at [80, 339] on img at bounding box center [74, 343] width 46 height 46
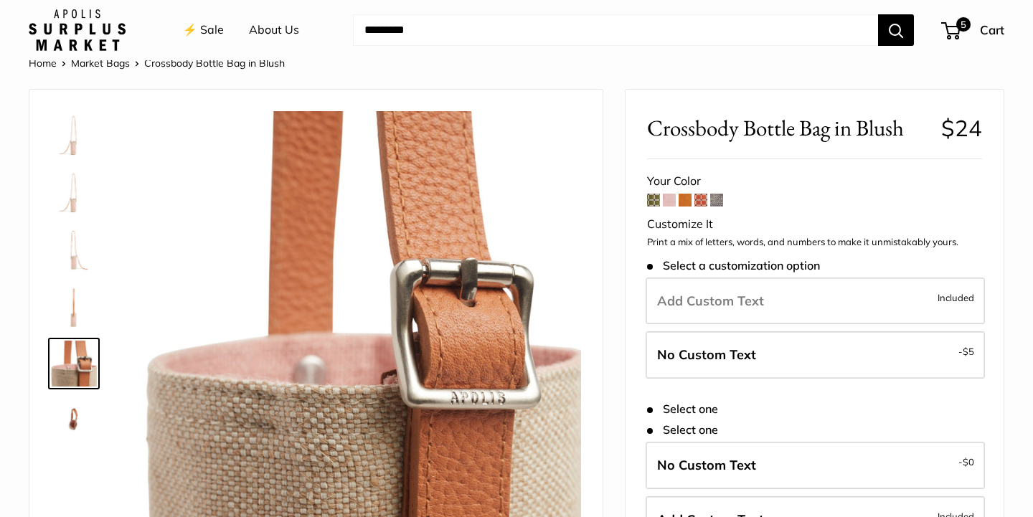
scroll to position [28, 0]
click at [78, 296] on img at bounding box center [74, 306] width 46 height 46
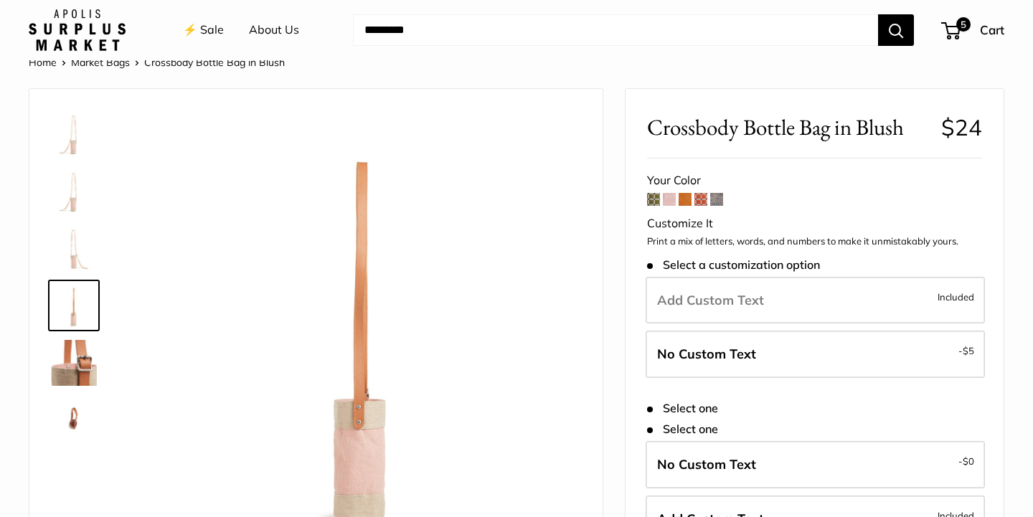
click at [653, 199] on span at bounding box center [653, 199] width 13 height 13
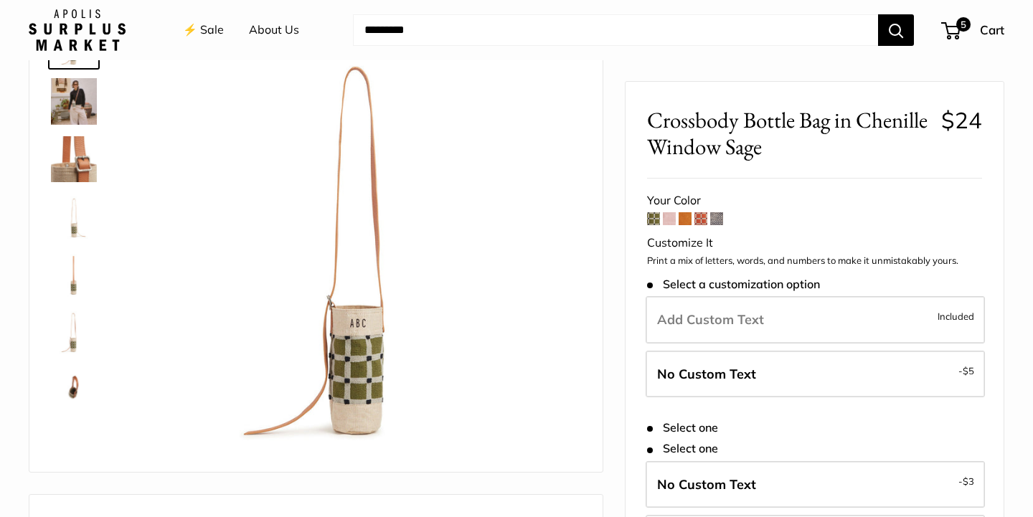
click at [668, 221] on span at bounding box center [669, 218] width 13 height 13
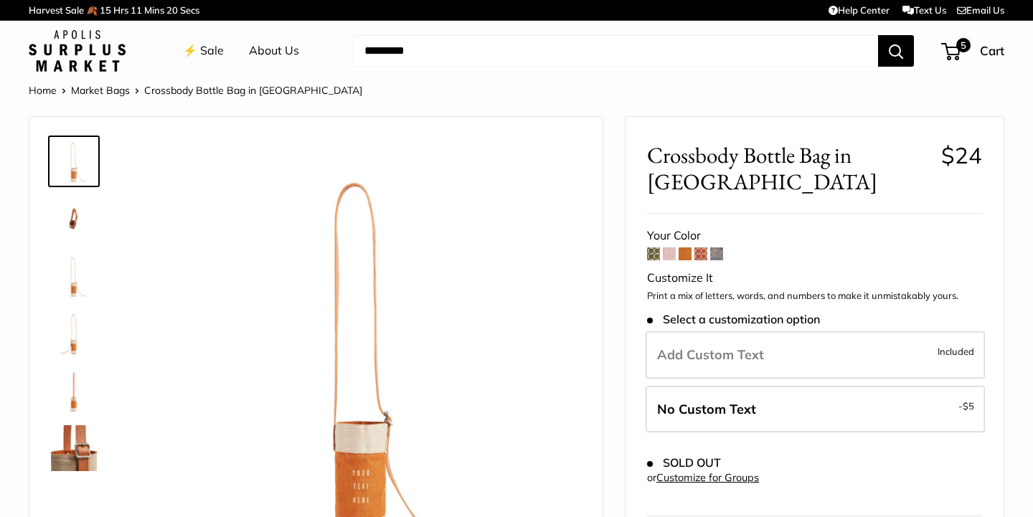
click at [702, 247] on span at bounding box center [700, 253] width 13 height 13
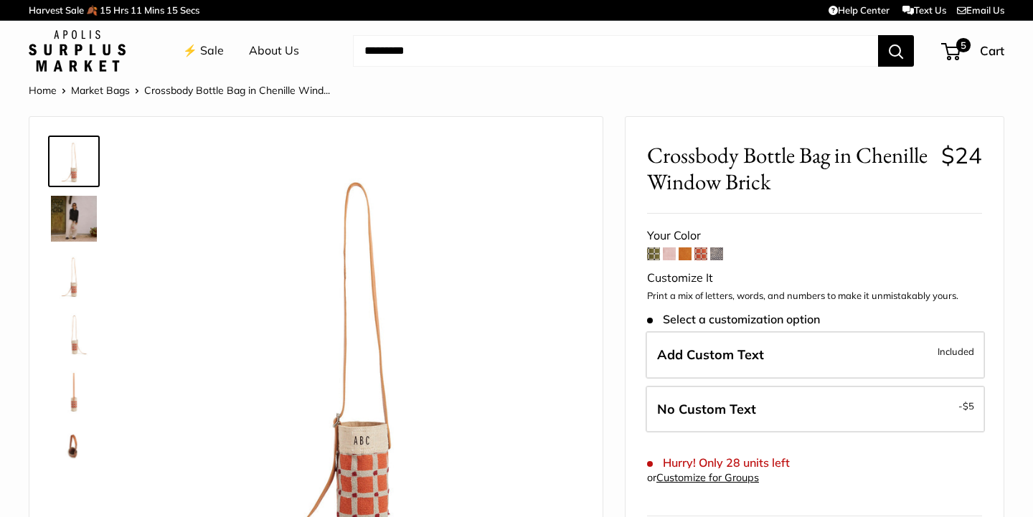
click at [720, 252] on span at bounding box center [716, 253] width 13 height 13
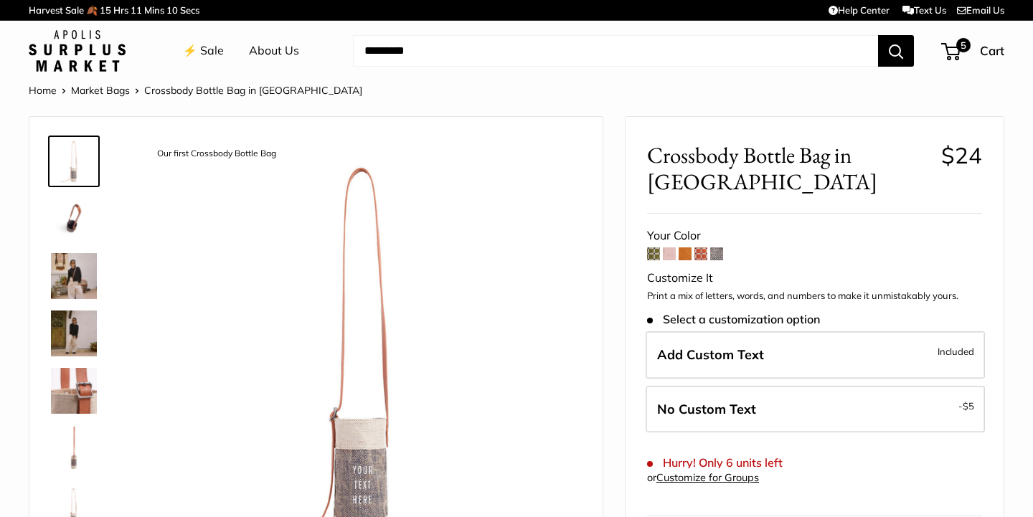
scroll to position [89, 0]
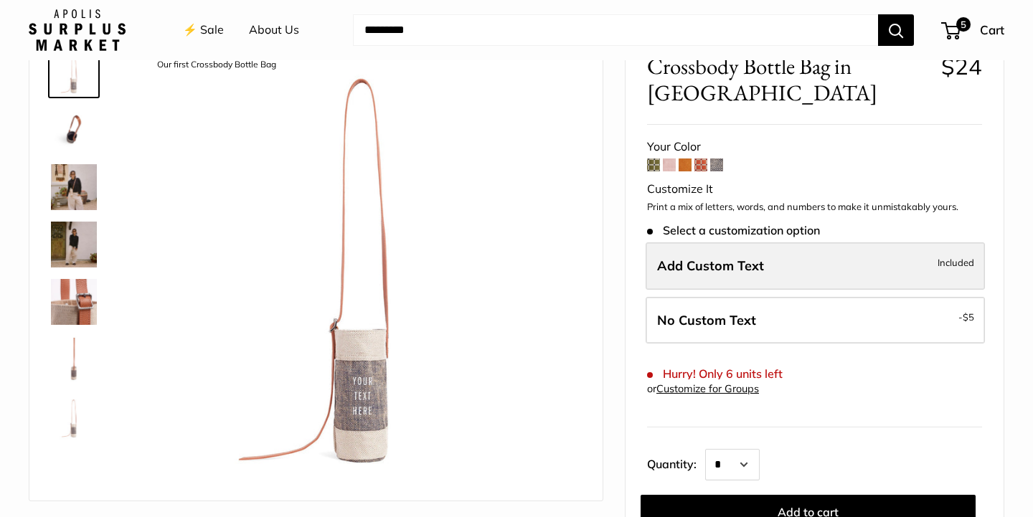
click at [732, 263] on span "Add Custom Text" at bounding box center [710, 265] width 107 height 16
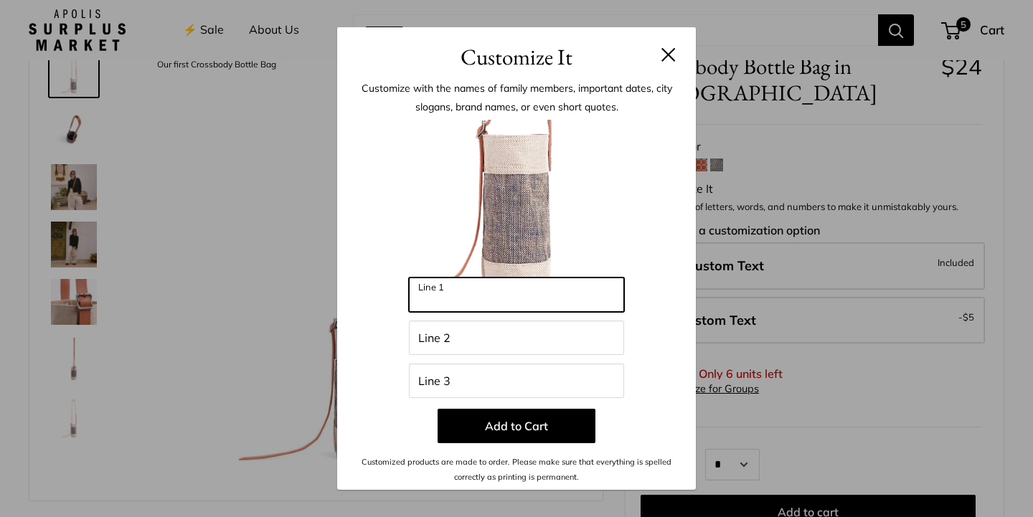
click at [474, 301] on input "Line 1" at bounding box center [516, 295] width 215 height 34
type input "***"
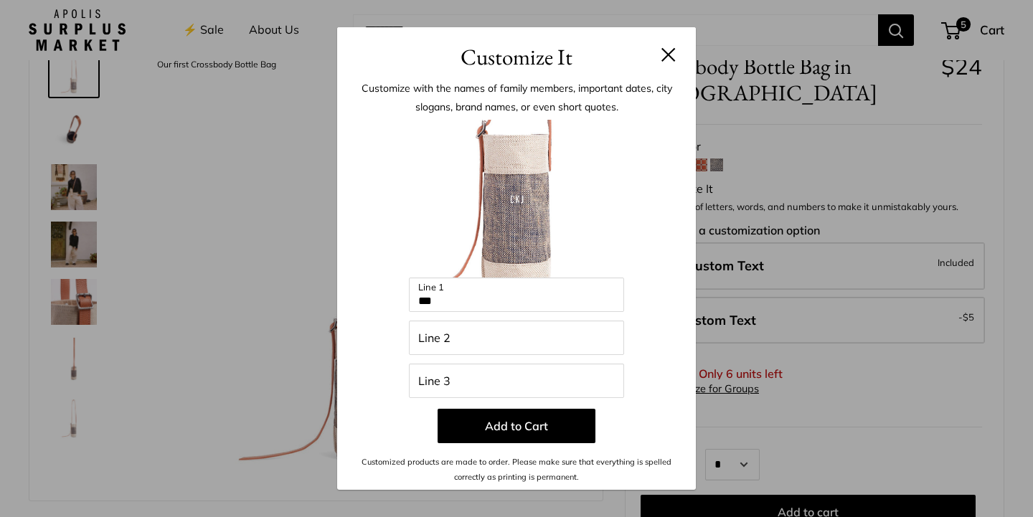
click at [668, 52] on button at bounding box center [668, 54] width 14 height 14
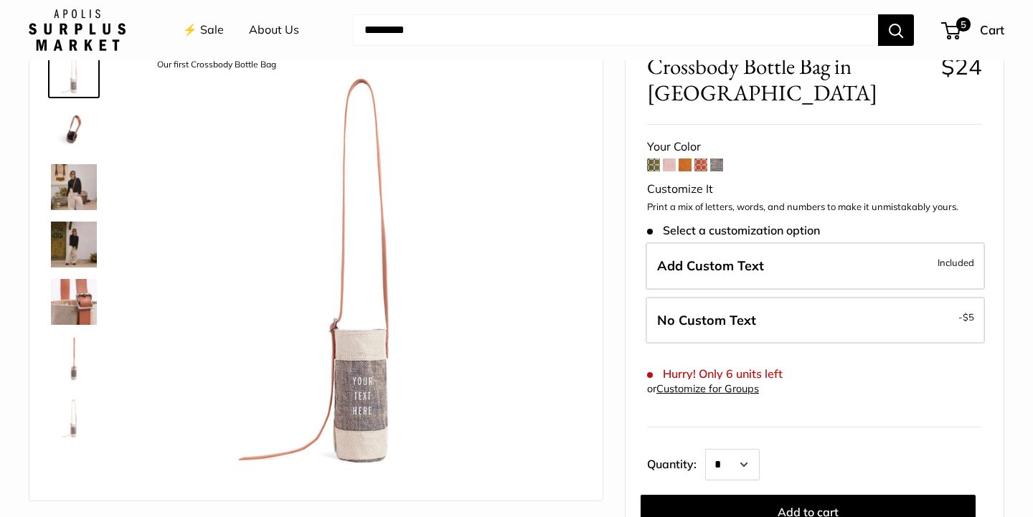
click at [75, 240] on img at bounding box center [74, 245] width 46 height 46
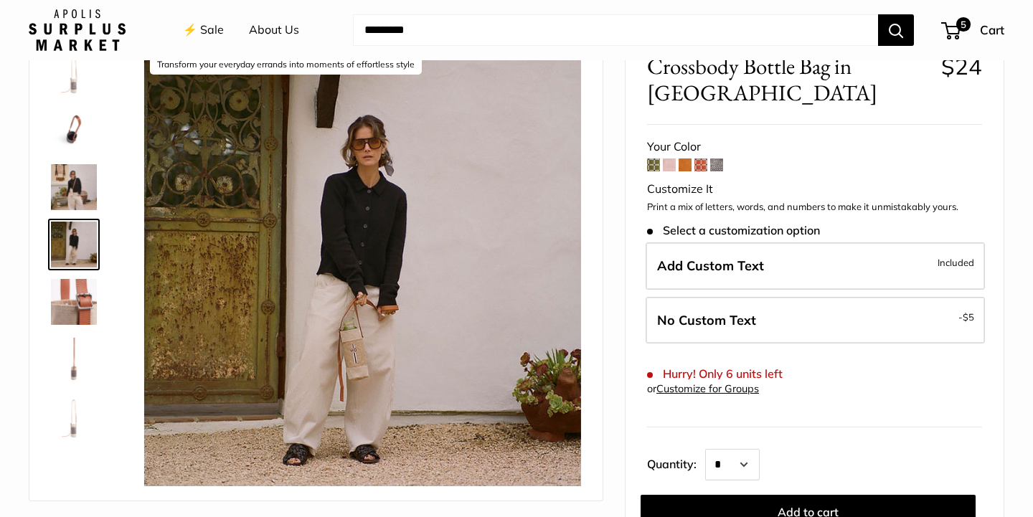
click at [74, 306] on img at bounding box center [74, 302] width 46 height 46
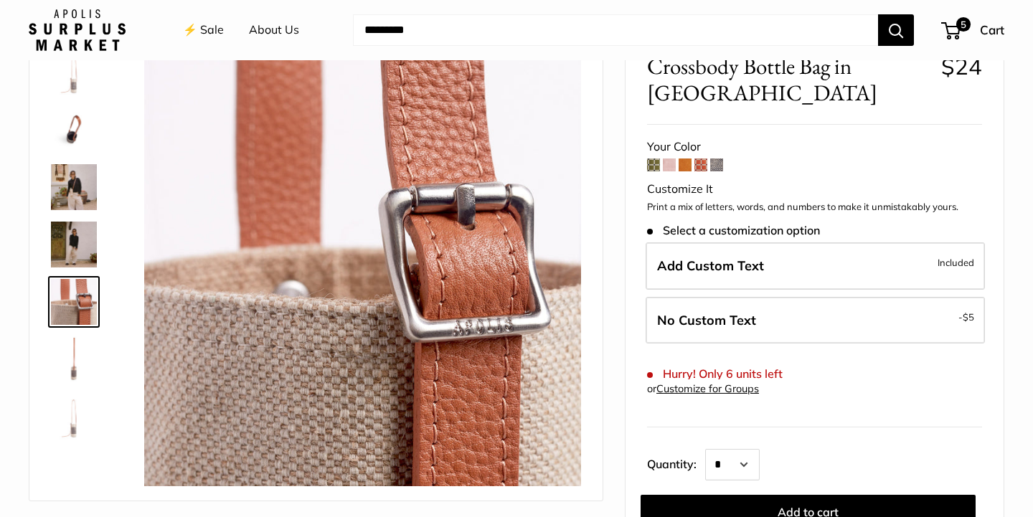
click at [72, 189] on img at bounding box center [74, 187] width 46 height 46
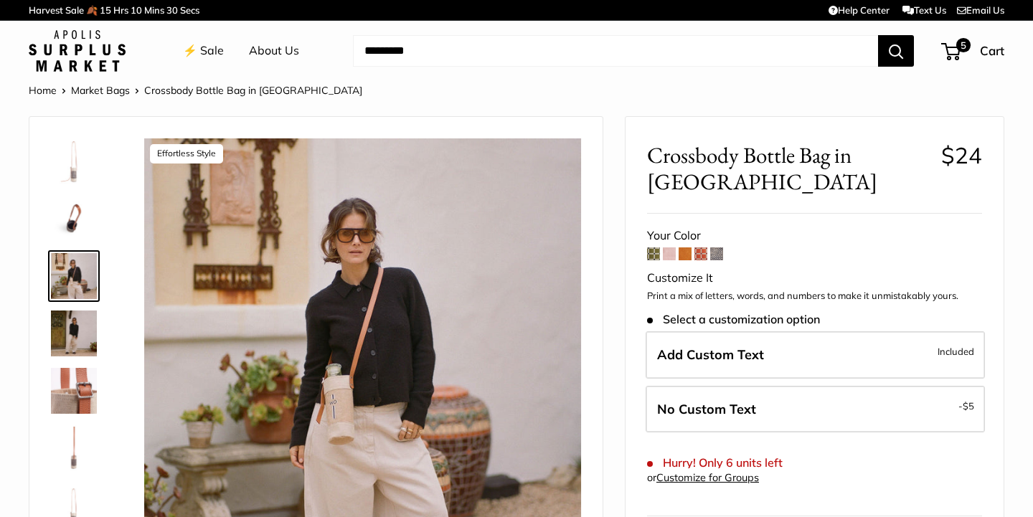
scroll to position [0, 0]
click at [701, 251] on span at bounding box center [700, 253] width 13 height 13
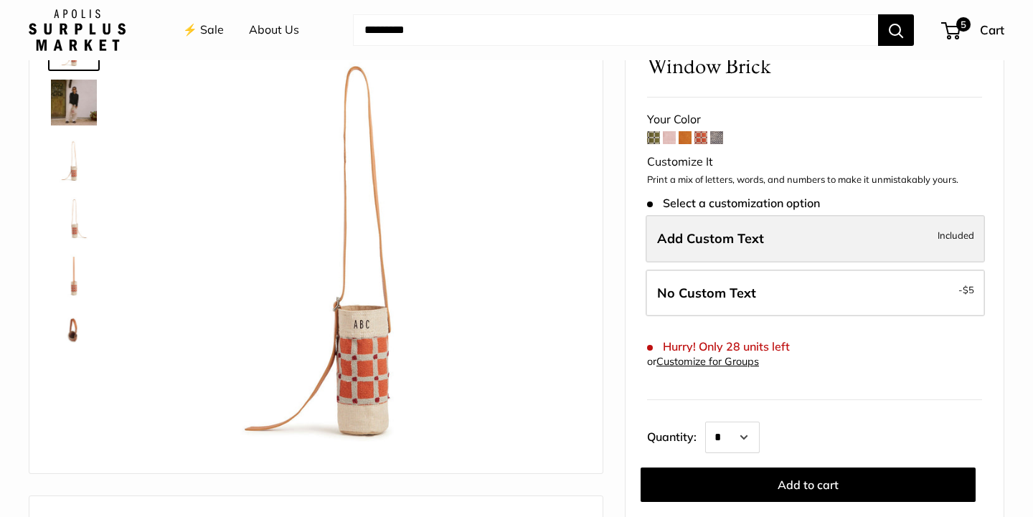
click at [745, 241] on span "Add Custom Text" at bounding box center [710, 238] width 107 height 16
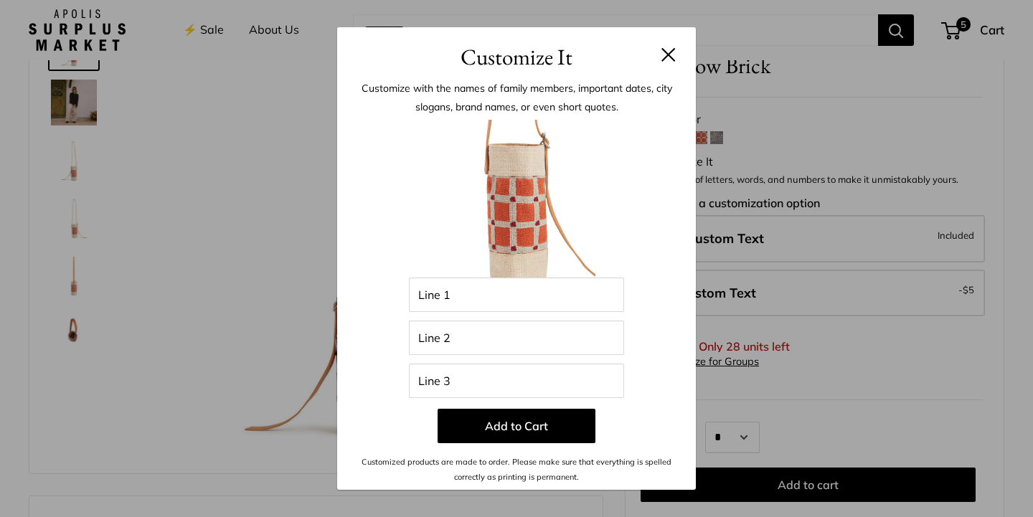
click at [665, 55] on button at bounding box center [668, 54] width 14 height 14
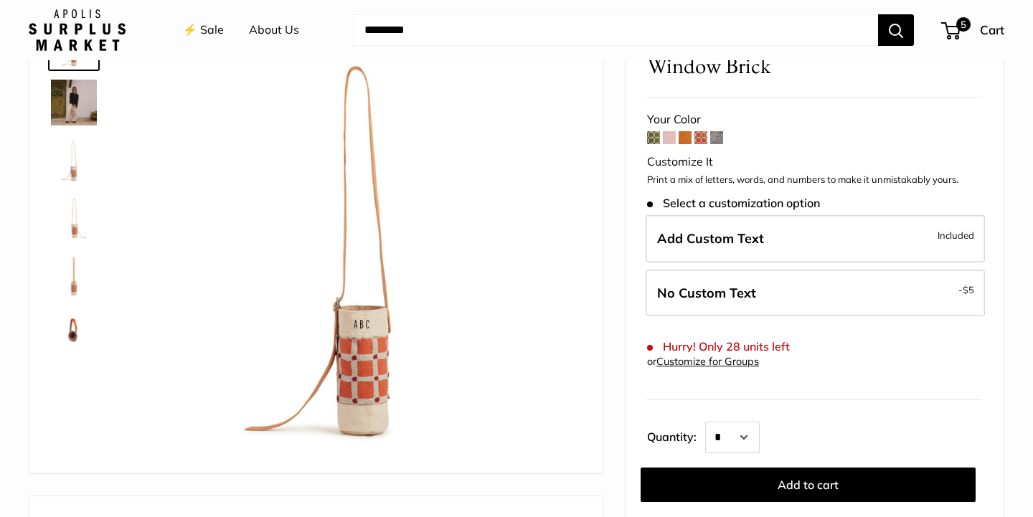
click at [653, 137] on span at bounding box center [653, 137] width 13 height 13
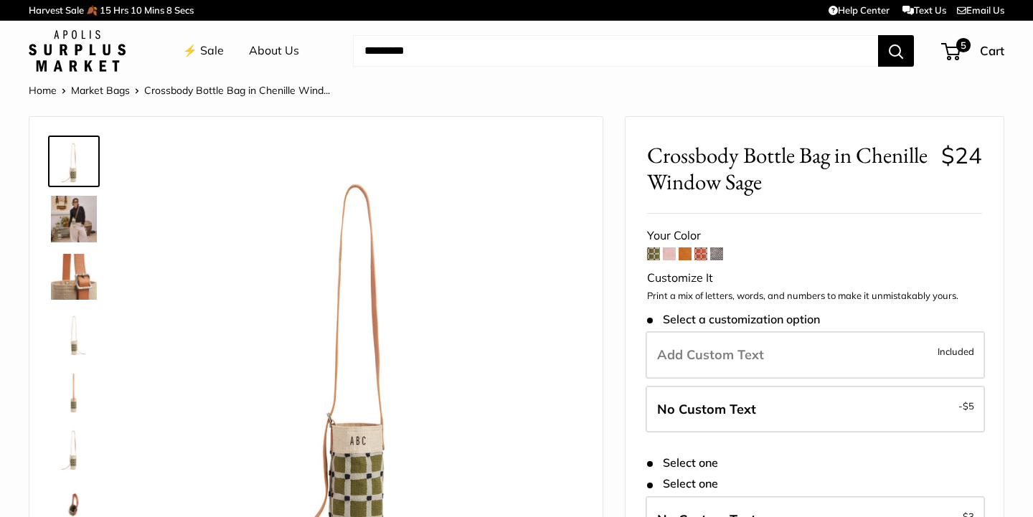
click at [70, 211] on img at bounding box center [74, 219] width 46 height 47
